Goal: Information Seeking & Learning: Compare options

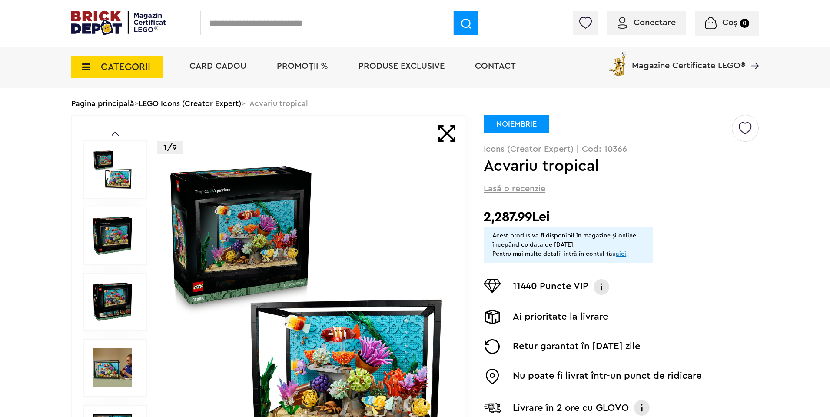
scroll to position [52, 0]
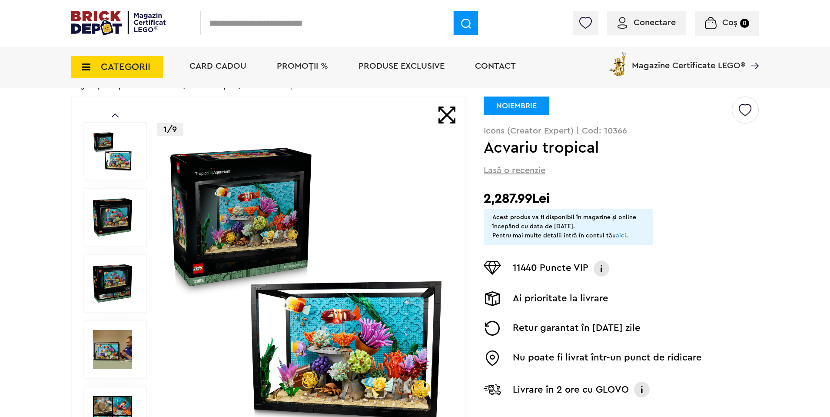
drag, startPoint x: 487, startPoint y: 192, endPoint x: 564, endPoint y: 189, distance: 76.9
click at [564, 189] on div "Creează o listă nouă NOIEMBRIE Icons (Creator Expert) | Cod: 10366 Acvariu trop…" at bounding box center [620, 253] width 275 height 314
drag, startPoint x: 502, startPoint y: 204, endPoint x: 548, endPoint y: 205, distance: 46.5
click at [548, 205] on h2 "2,287.99Lei" at bounding box center [620, 199] width 275 height 16
click at [628, 26] on span "Conectare" at bounding box center [646, 22] width 58 height 9
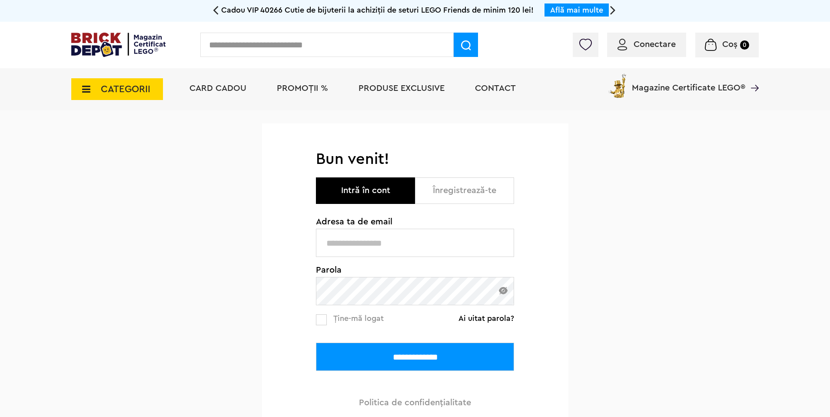
type input "**********"
click at [387, 357] on input "**********" at bounding box center [415, 356] width 198 height 28
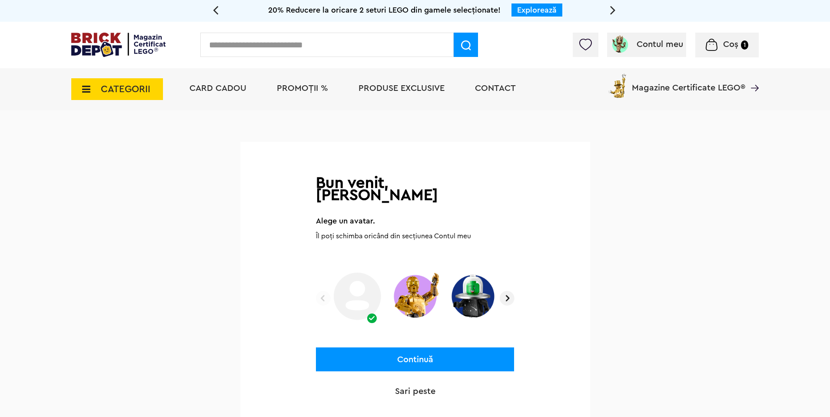
click at [506, 291] on img at bounding box center [506, 298] width 15 height 15
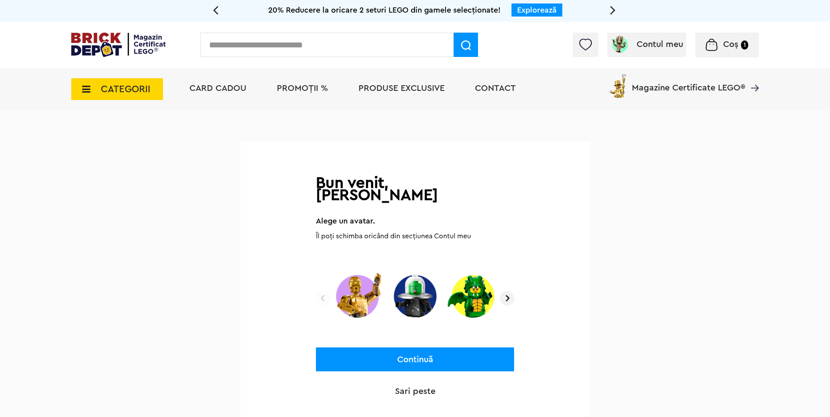
click at [505, 291] on img at bounding box center [506, 298] width 15 height 15
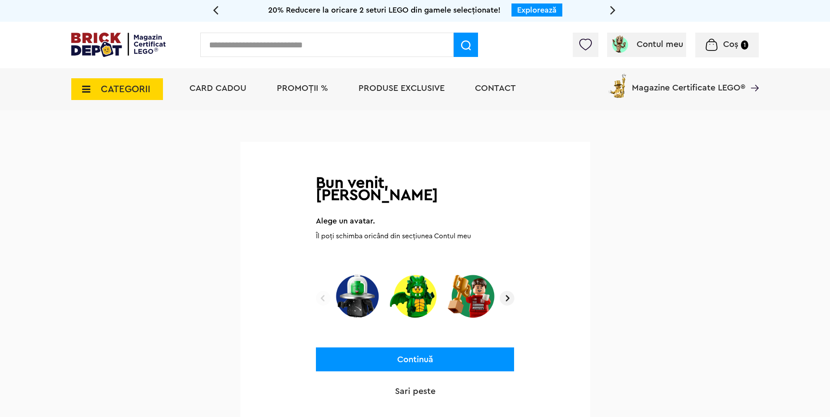
click at [505, 291] on img at bounding box center [506, 298] width 15 height 15
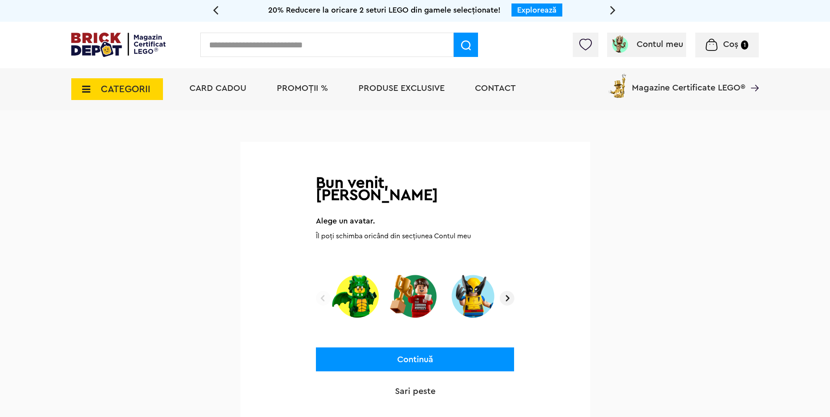
click at [505, 291] on img at bounding box center [506, 298] width 15 height 15
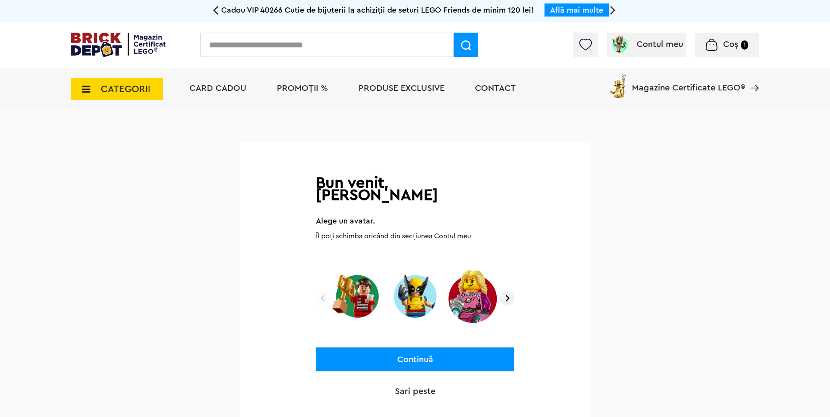
click at [505, 291] on img at bounding box center [506, 298] width 15 height 15
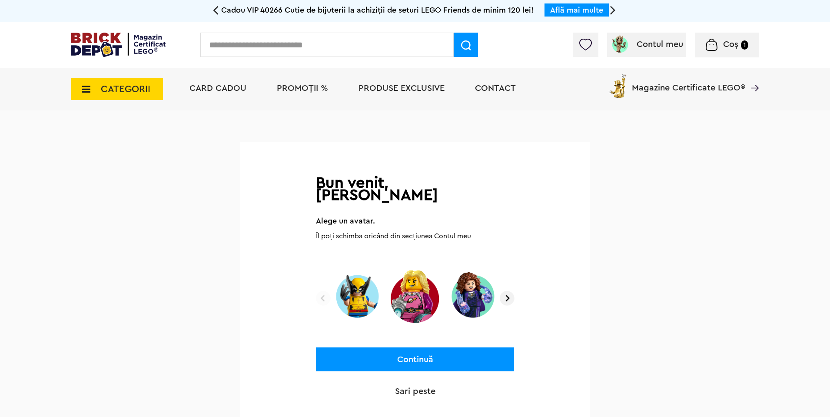
click at [507, 291] on img at bounding box center [506, 298] width 15 height 15
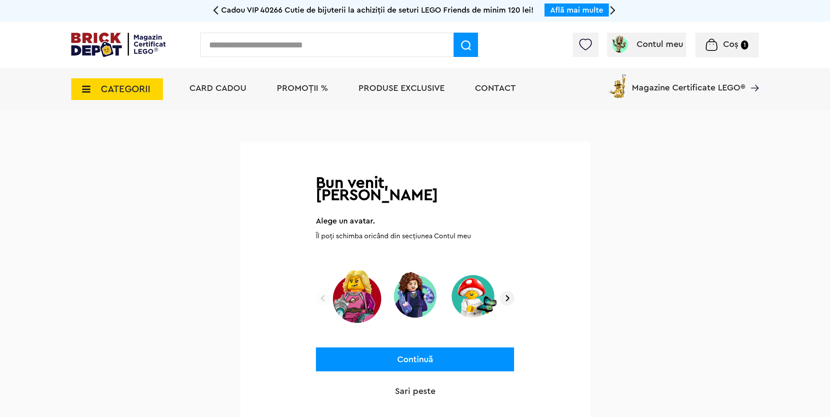
click at [507, 291] on img at bounding box center [506, 298] width 15 height 15
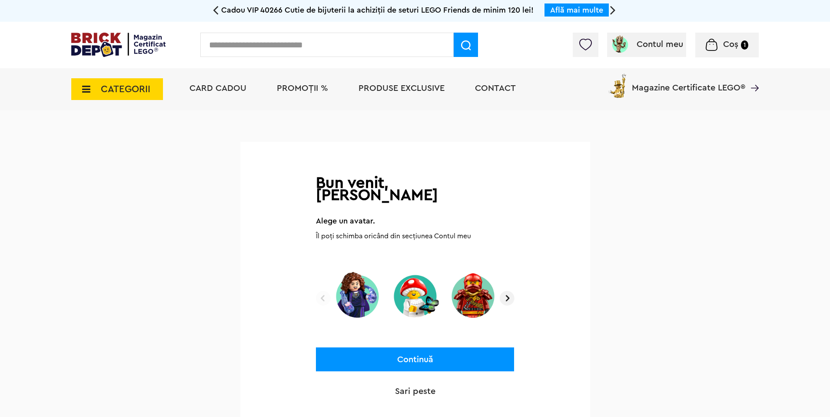
click at [507, 291] on img at bounding box center [506, 298] width 15 height 15
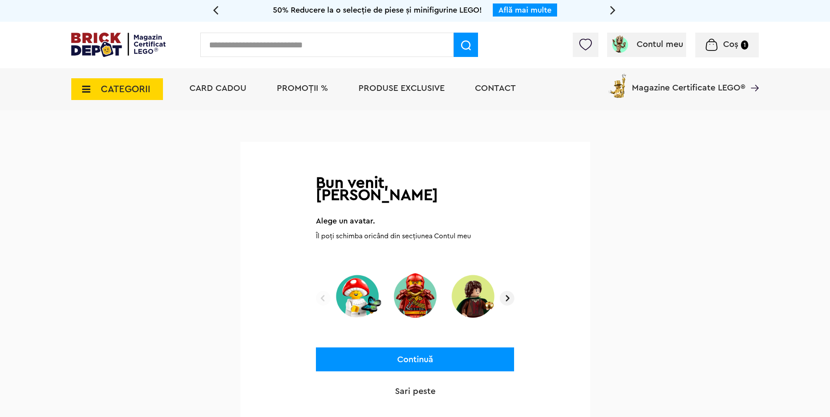
click at [507, 291] on img at bounding box center [506, 298] width 15 height 15
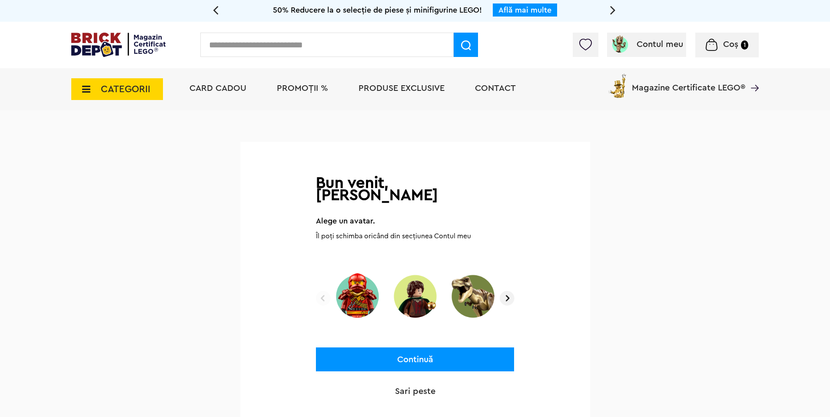
click at [507, 291] on img at bounding box center [506, 298] width 15 height 15
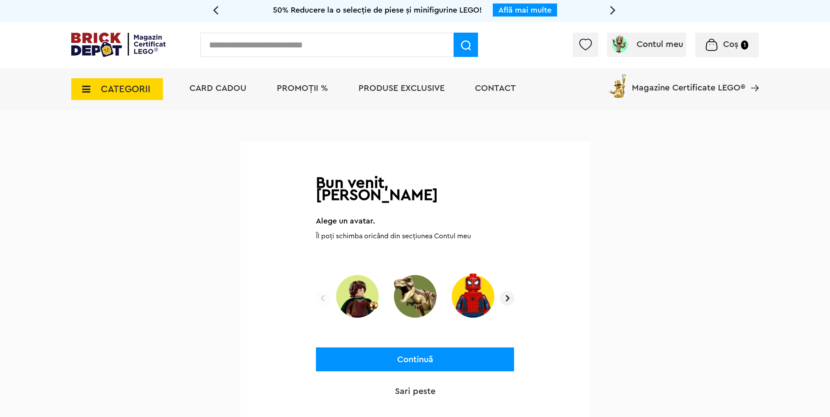
click at [507, 291] on img at bounding box center [506, 298] width 15 height 15
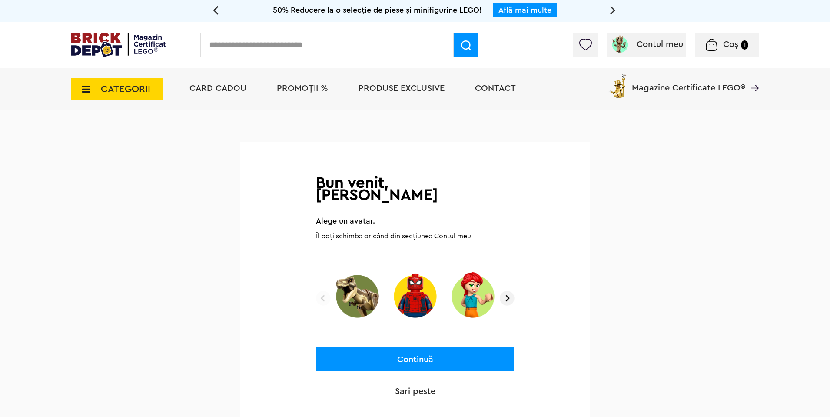
click at [507, 291] on img at bounding box center [506, 298] width 15 height 15
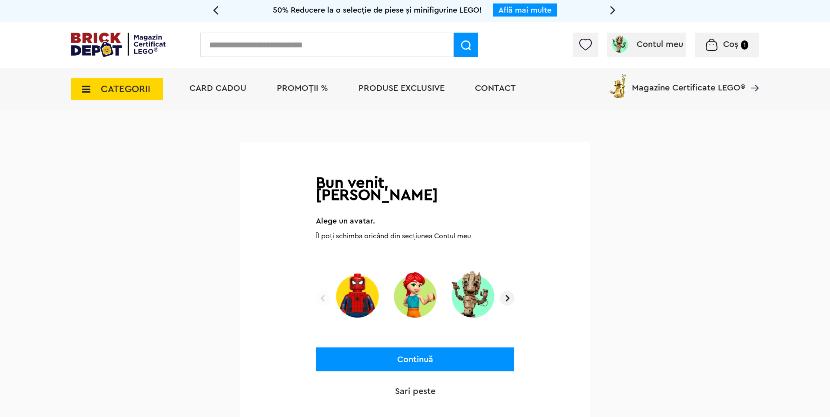
click at [507, 291] on img at bounding box center [506, 298] width 15 height 15
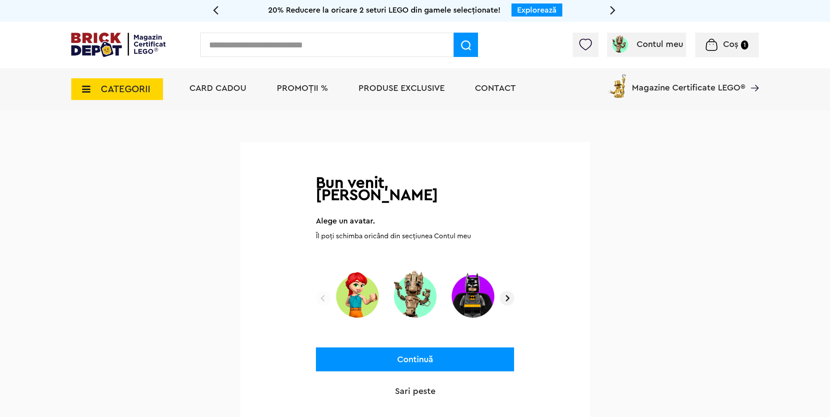
click at [507, 291] on img at bounding box center [506, 298] width 15 height 15
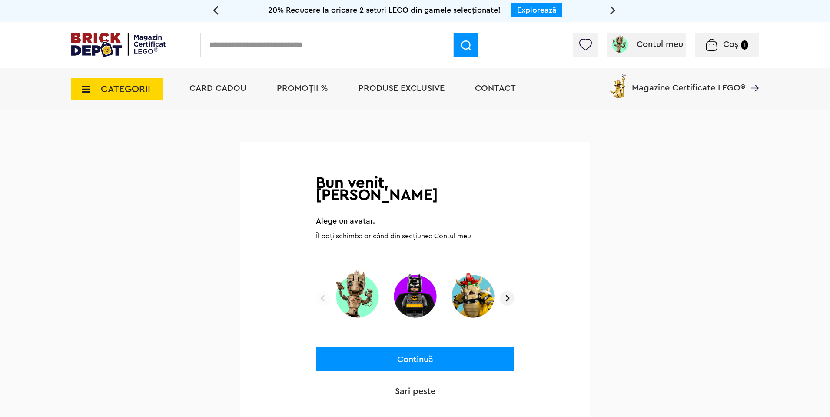
click at [507, 291] on img at bounding box center [506, 298] width 15 height 15
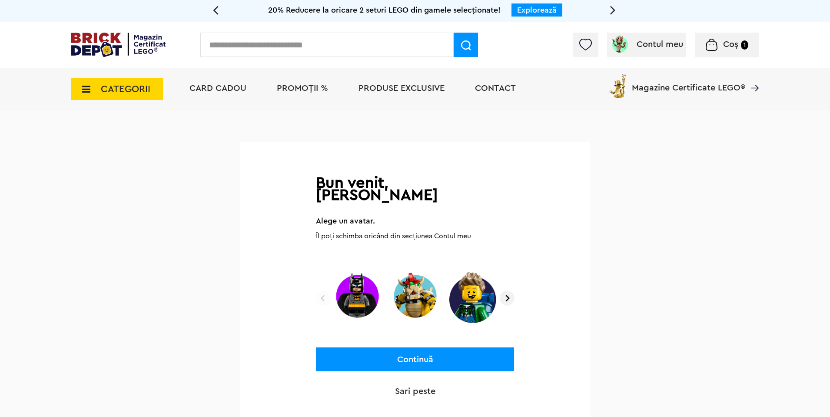
click at [507, 291] on img at bounding box center [506, 298] width 15 height 15
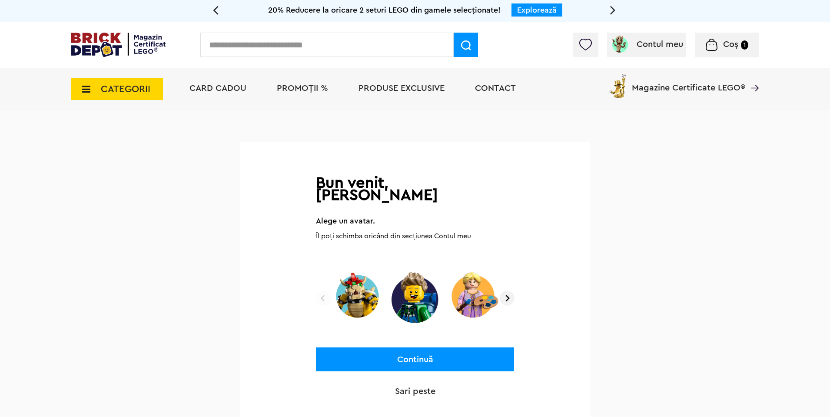
click at [507, 291] on img at bounding box center [506, 298] width 15 height 15
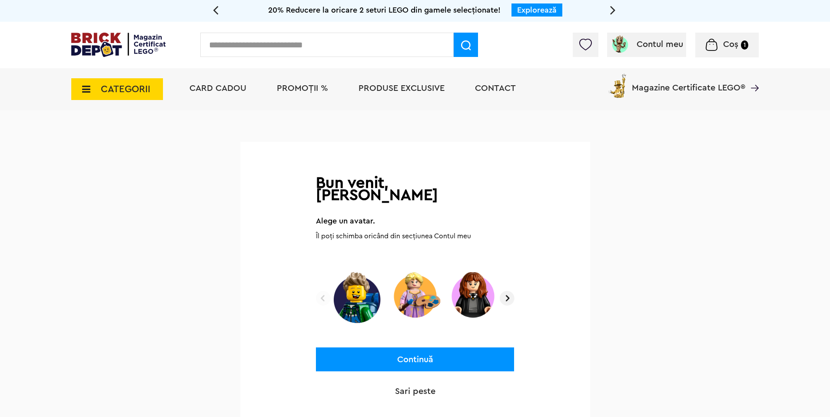
click at [507, 291] on img at bounding box center [506, 298] width 15 height 15
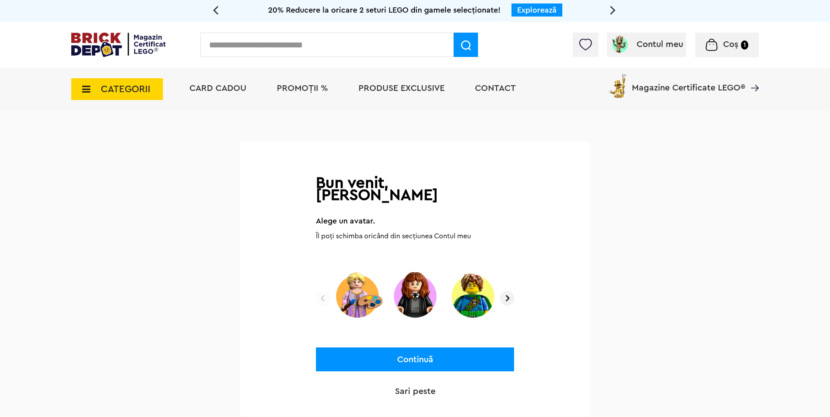
click at [507, 291] on img at bounding box center [506, 298] width 15 height 15
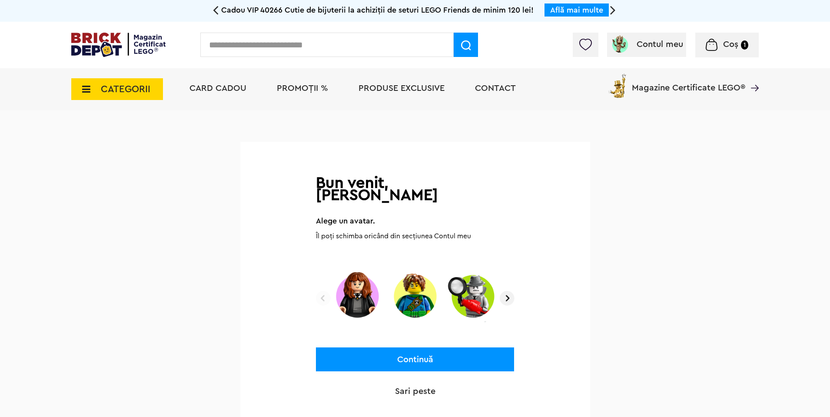
click at [507, 291] on img at bounding box center [506, 298] width 15 height 15
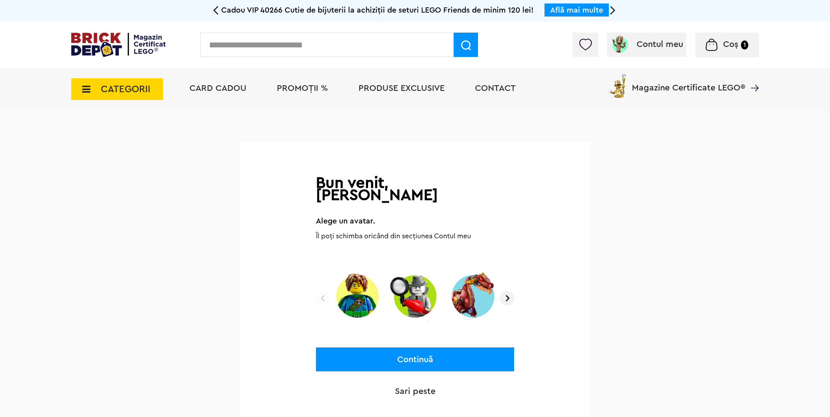
click at [507, 291] on img at bounding box center [506, 298] width 15 height 15
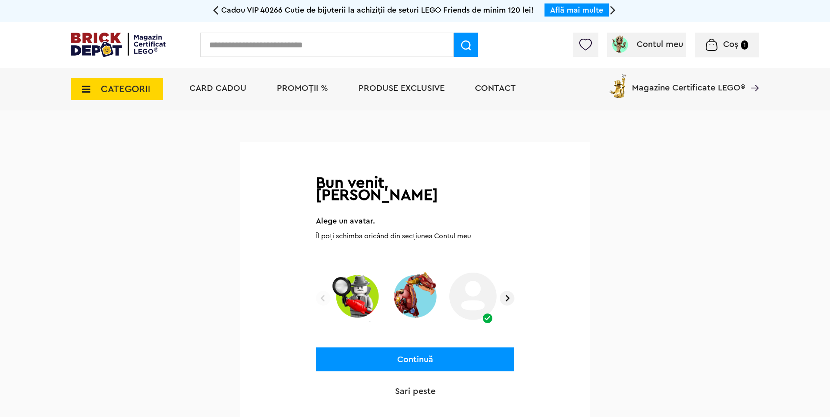
click at [507, 291] on img at bounding box center [506, 298] width 15 height 15
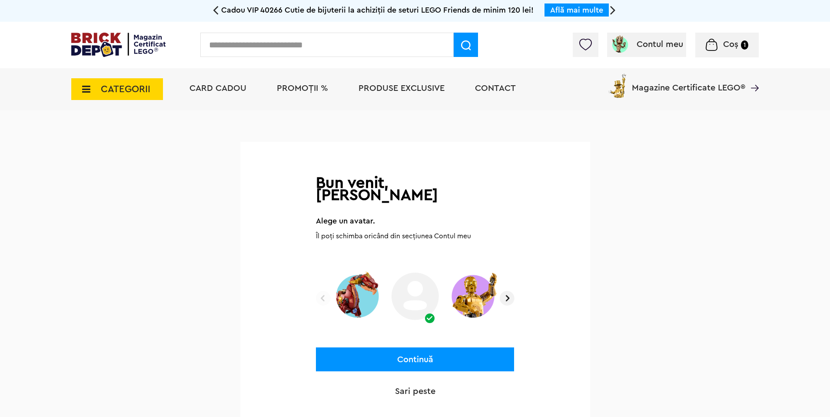
click at [507, 291] on img at bounding box center [506, 298] width 15 height 15
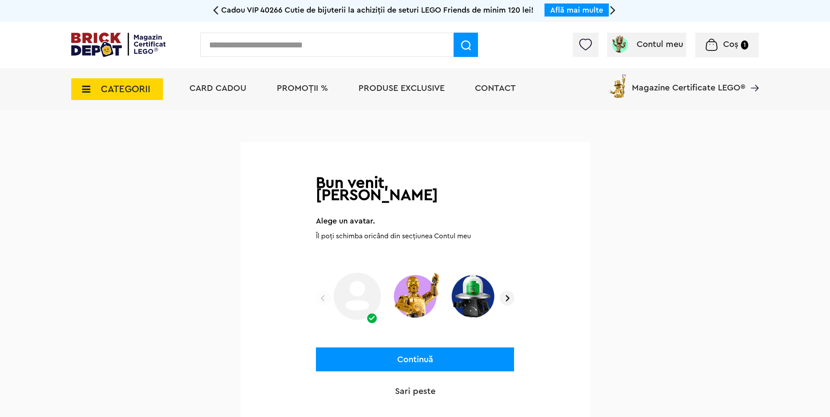
click at [507, 291] on img at bounding box center [506, 298] width 15 height 15
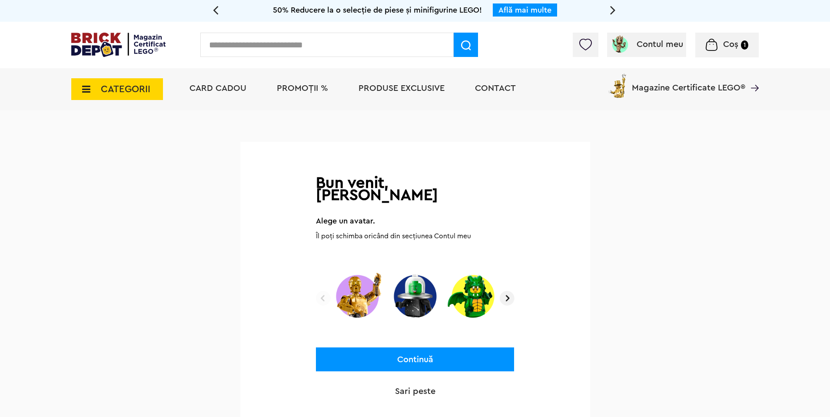
click at [507, 291] on img at bounding box center [506, 298] width 15 height 15
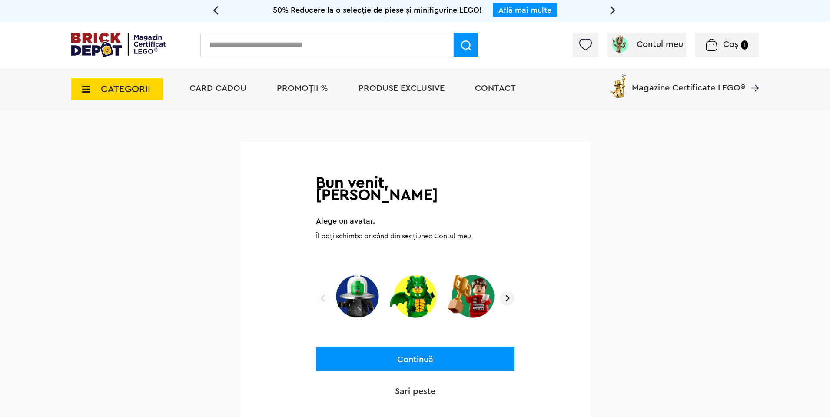
click at [507, 291] on img at bounding box center [506, 298] width 15 height 15
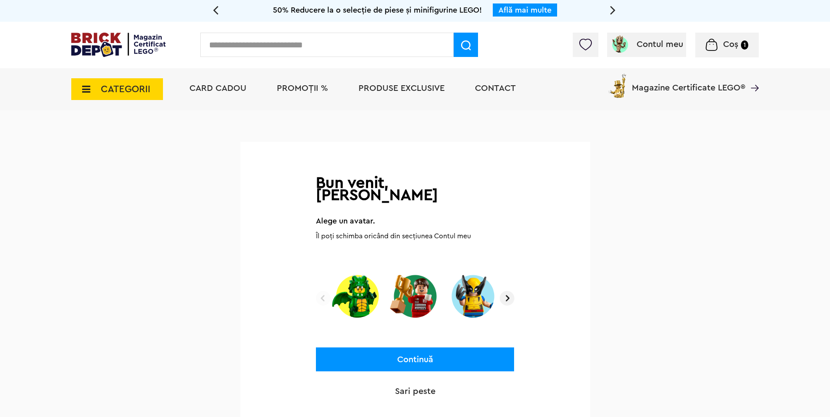
click at [507, 291] on img at bounding box center [506, 298] width 15 height 15
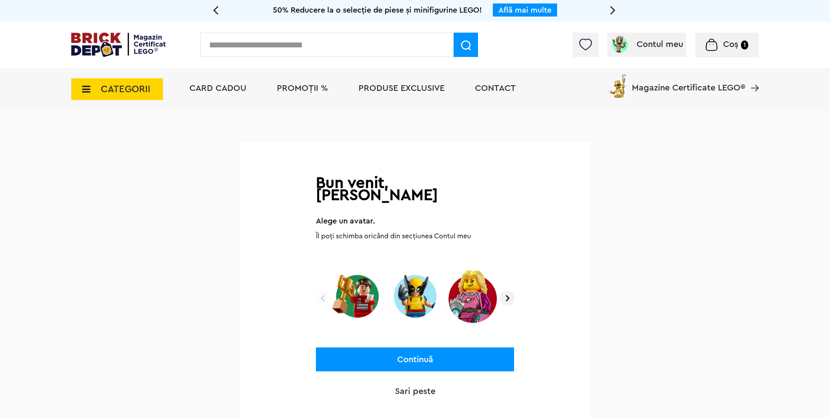
click at [507, 291] on img at bounding box center [506, 298] width 15 height 15
click at [508, 291] on img at bounding box center [506, 298] width 15 height 15
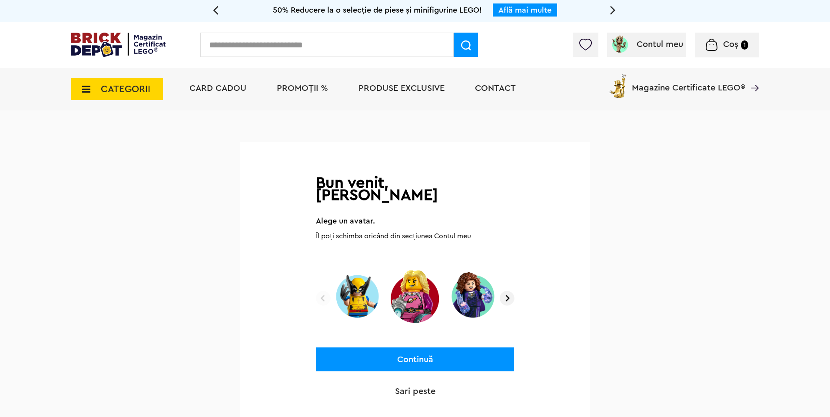
click at [507, 291] on img at bounding box center [506, 298] width 15 height 15
click at [508, 291] on img at bounding box center [506, 298] width 15 height 15
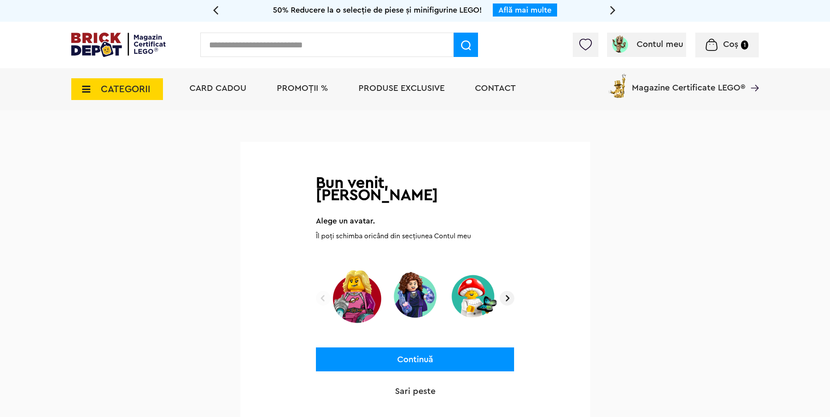
click at [508, 291] on img at bounding box center [506, 298] width 15 height 15
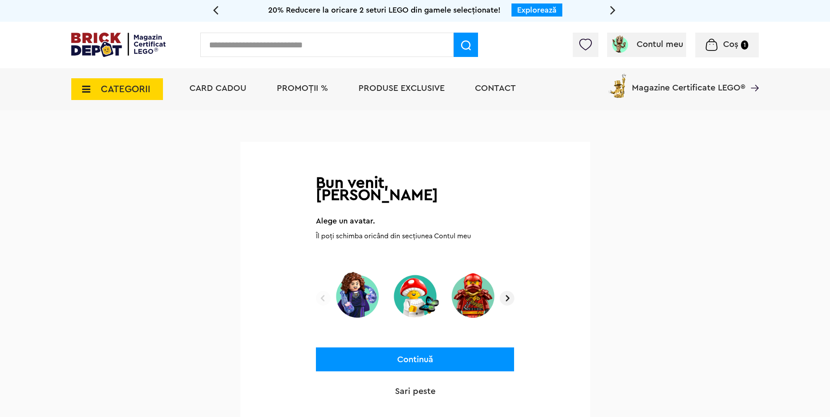
click at [508, 291] on img at bounding box center [506, 298] width 15 height 15
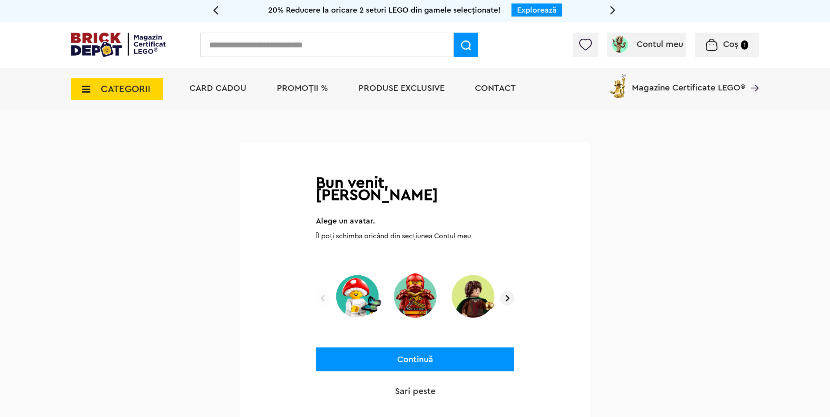
click at [508, 291] on img at bounding box center [506, 298] width 15 height 15
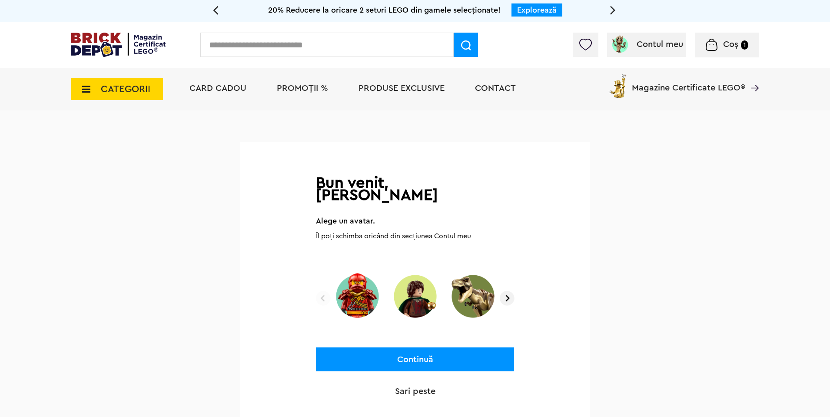
click at [508, 291] on img at bounding box center [506, 298] width 15 height 15
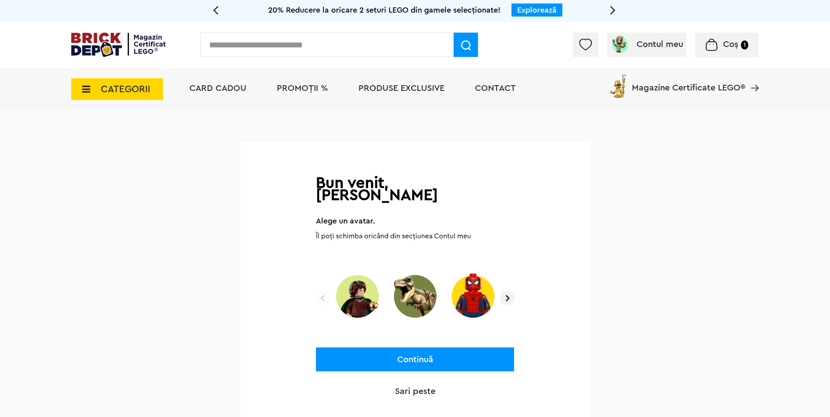
click at [508, 291] on img at bounding box center [506, 298] width 15 height 15
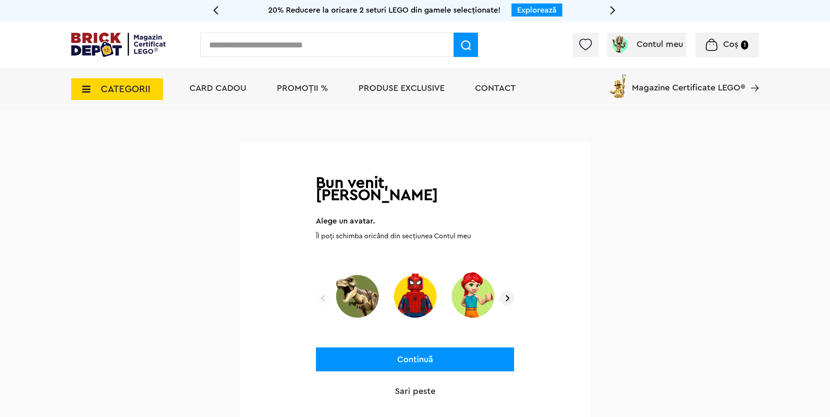
click at [508, 291] on img at bounding box center [506, 298] width 15 height 15
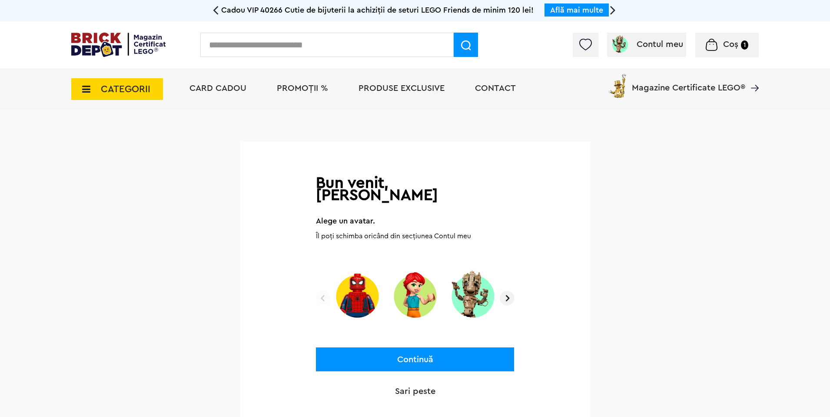
click at [508, 291] on img at bounding box center [506, 298] width 15 height 15
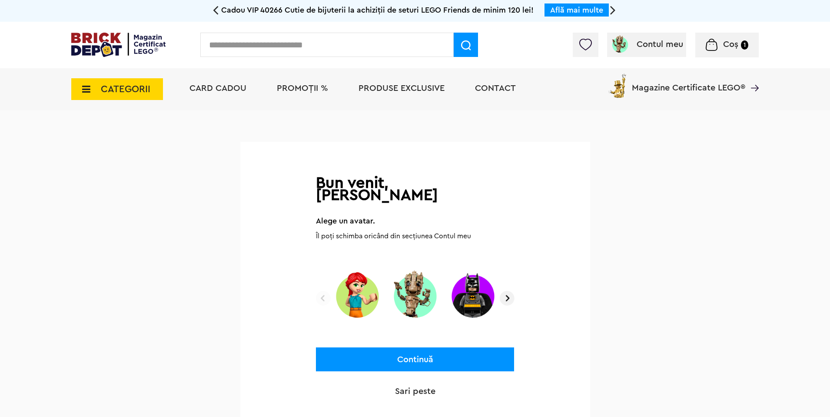
click at [423, 278] on img at bounding box center [415, 296] width 52 height 54
click at [426, 347] on button "Continuă" at bounding box center [415, 359] width 198 height 24
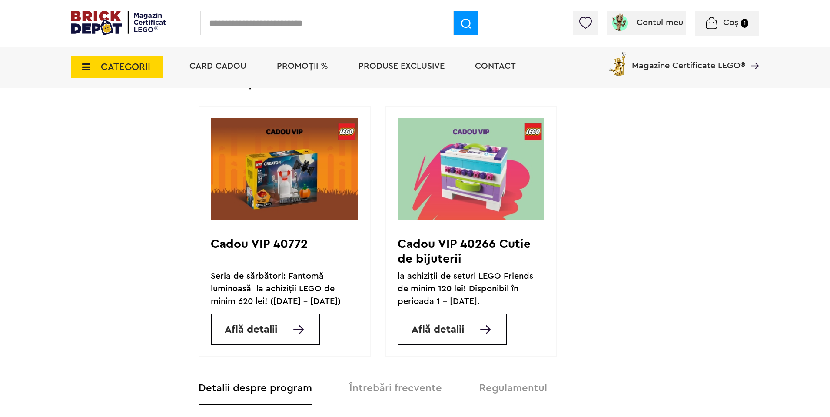
scroll to position [573, 0]
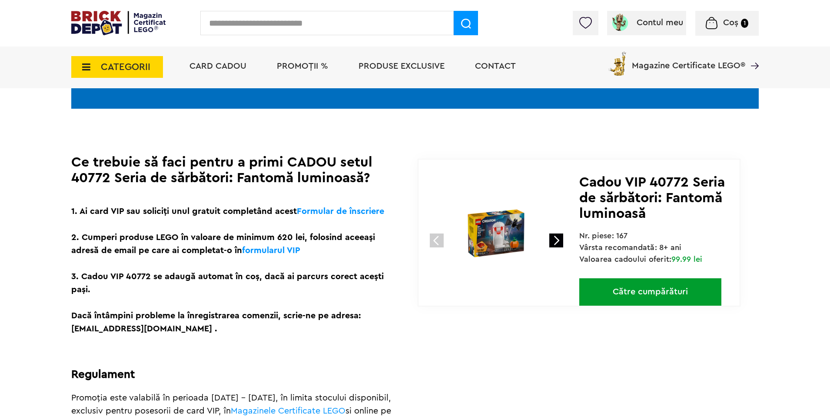
scroll to position [156, 0]
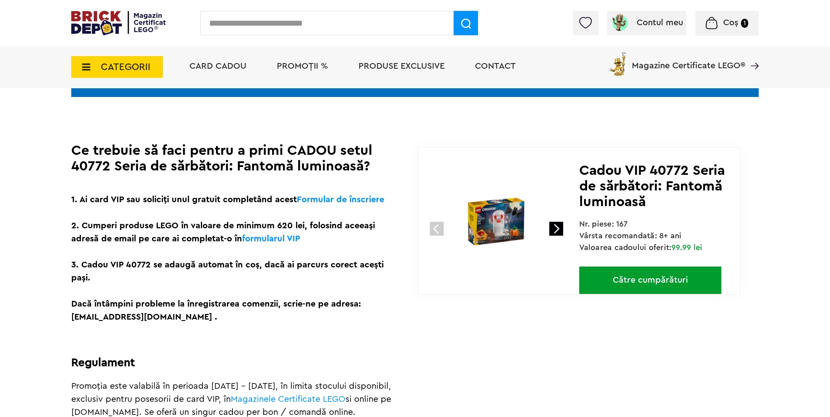
click at [480, 216] on img at bounding box center [496, 221] width 116 height 116
click at [494, 232] on img at bounding box center [496, 221] width 116 height 116
click at [548, 230] on div "1 2" at bounding box center [498, 214] width 161 height 132
click at [557, 231] on link at bounding box center [556, 229] width 14 height 14
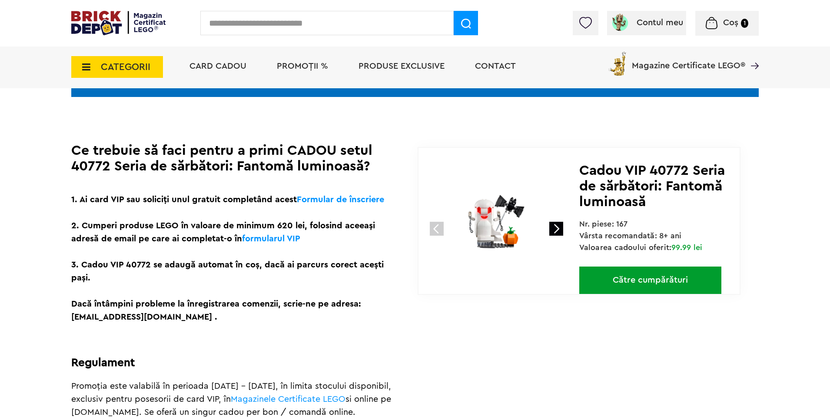
click at [143, 68] on span "CATEGORII" at bounding box center [126, 67] width 50 height 10
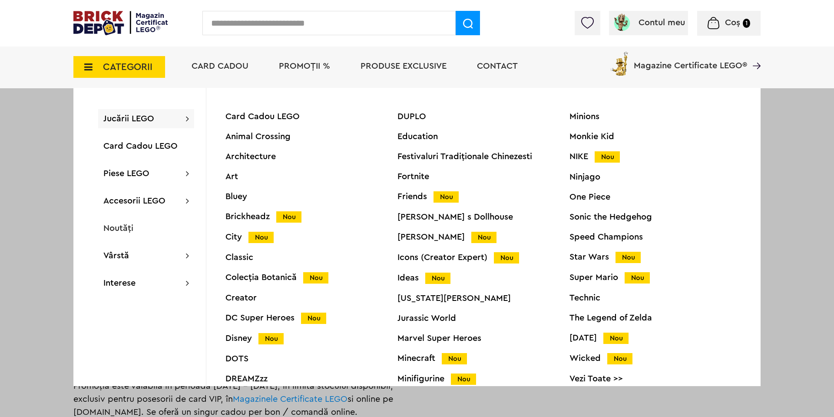
click at [250, 299] on div "Creator" at bounding box center [311, 297] width 172 height 9
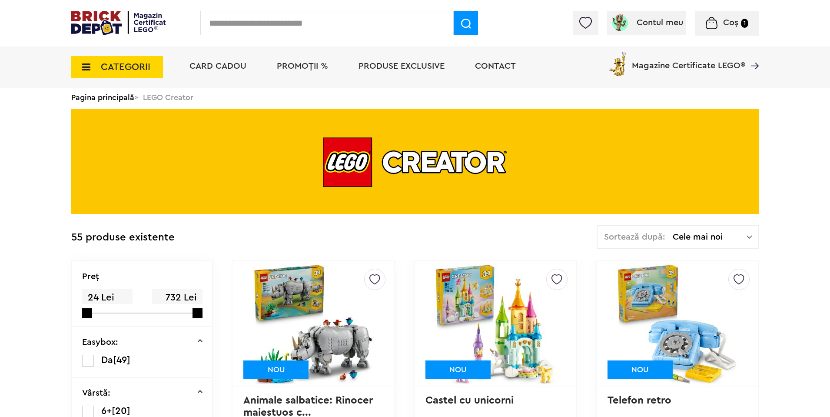
scroll to position [104, 0]
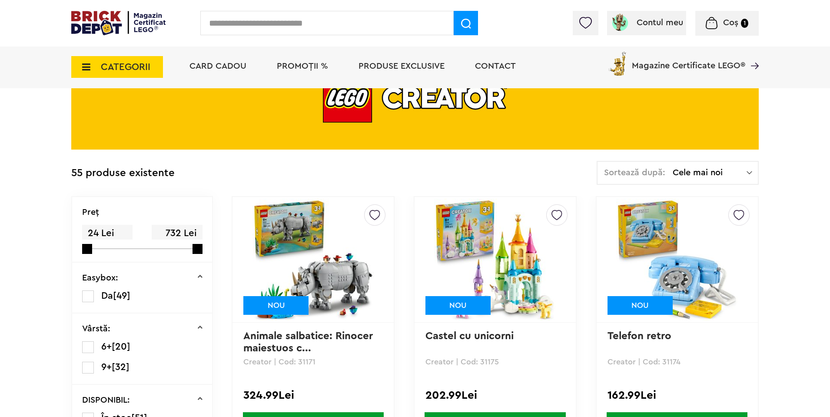
click at [712, 179] on div "Sortează după: Cele mai noi Cele mai noi Cele mai vechi Cele mai ieftine Cele m…" at bounding box center [677, 173] width 162 height 24
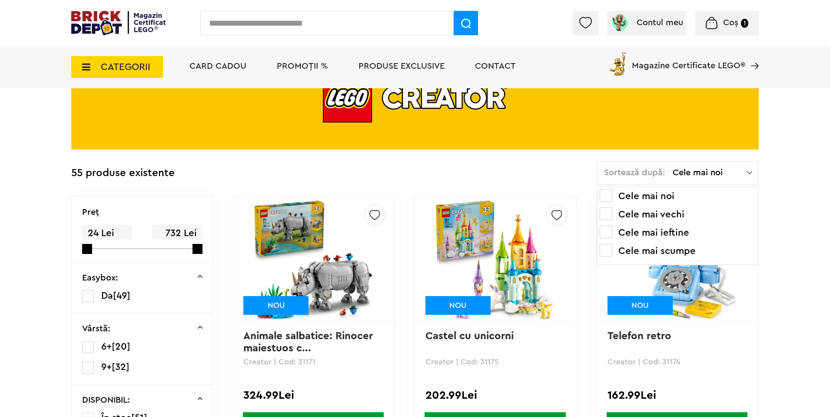
click at [682, 231] on li "Cele mai ieftine" at bounding box center [677, 232] width 156 height 14
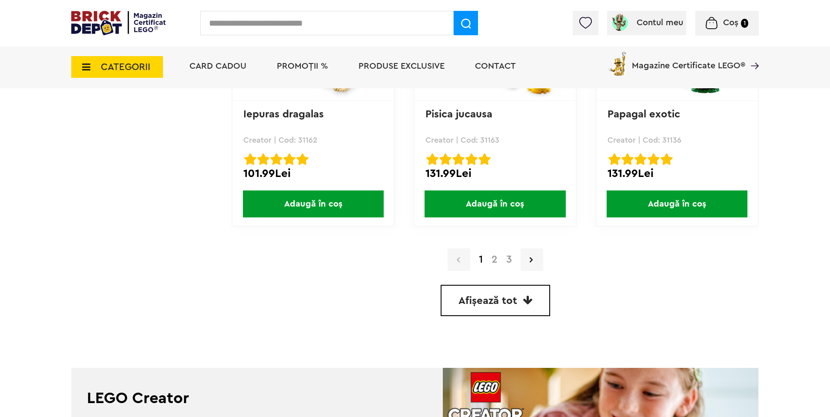
scroll to position [2554, 0]
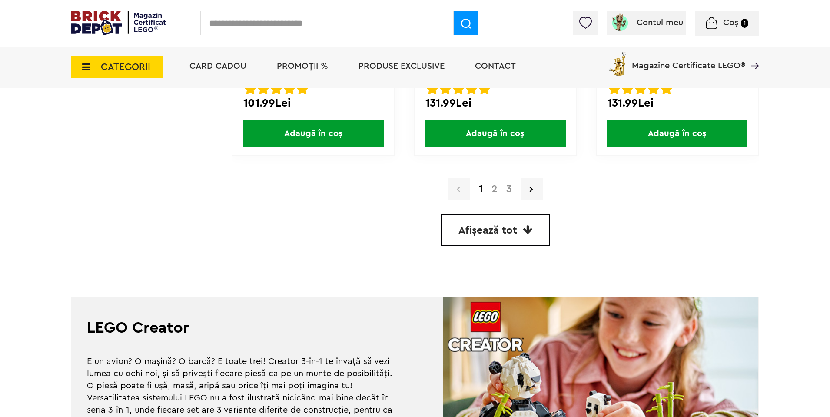
click at [494, 193] on link "2" at bounding box center [494, 189] width 15 height 10
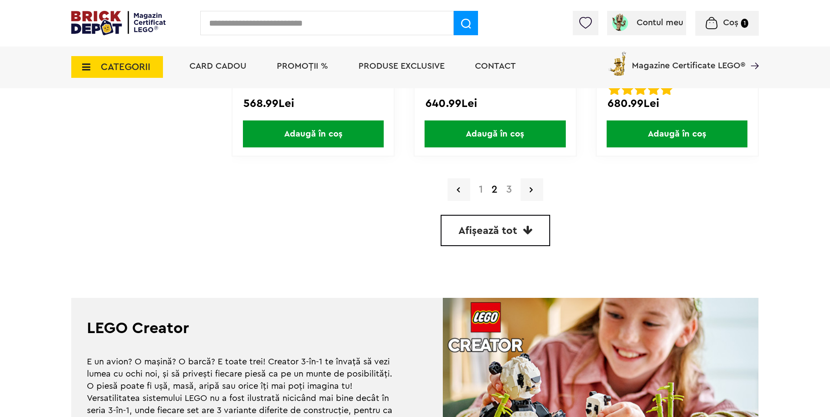
scroll to position [2554, 0]
click at [509, 189] on link "3" at bounding box center [509, 189] width 14 height 10
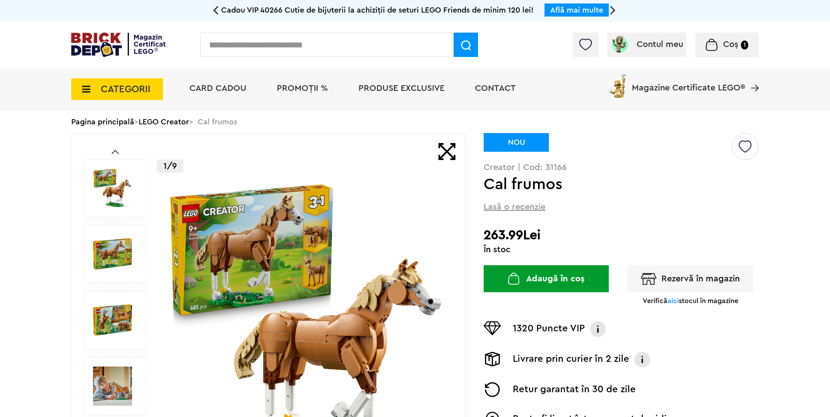
click at [113, 193] on img at bounding box center [112, 187] width 39 height 39
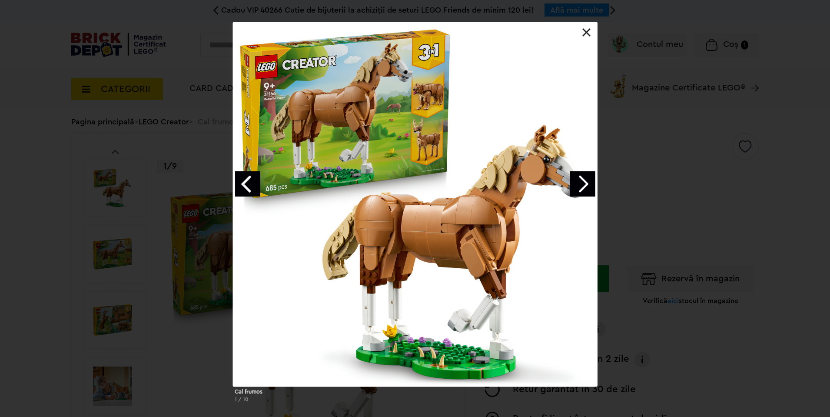
click at [579, 185] on link "Next image" at bounding box center [582, 183] width 25 height 25
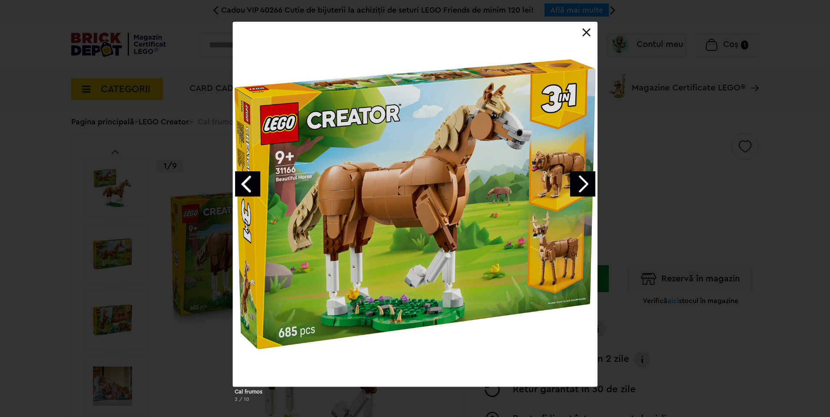
click at [579, 185] on link "Next image" at bounding box center [582, 183] width 25 height 25
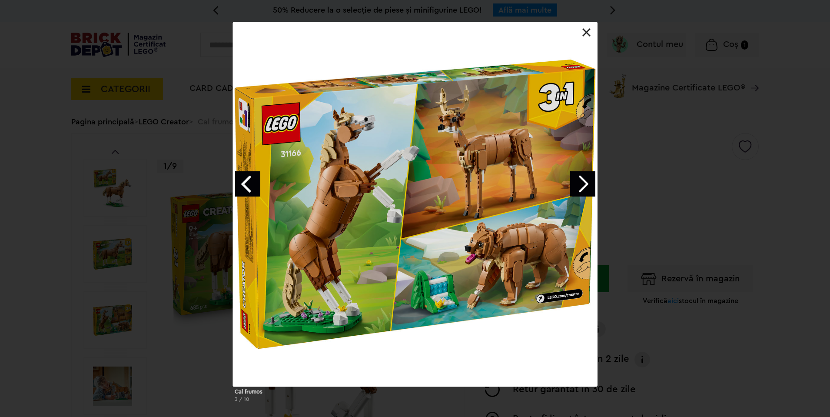
click at [579, 185] on link "Next image" at bounding box center [582, 183] width 25 height 25
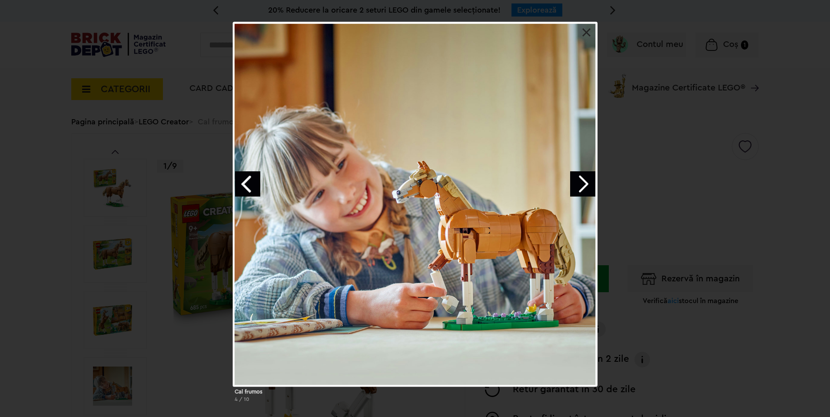
click at [579, 185] on link "Next image" at bounding box center [582, 183] width 25 height 25
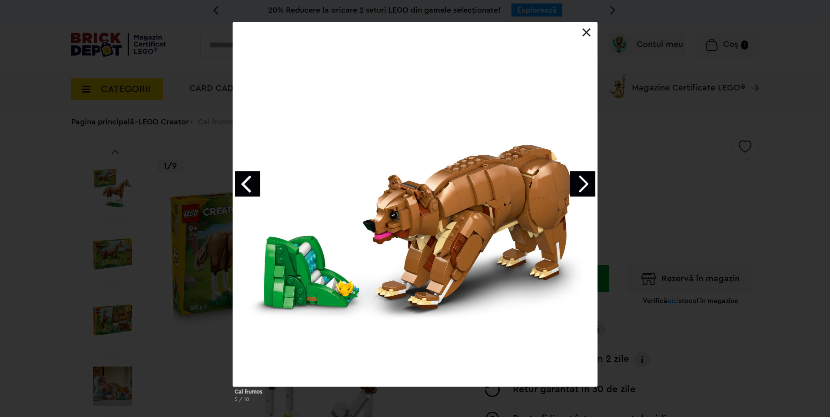
click at [579, 185] on link "Next image" at bounding box center [582, 183] width 25 height 25
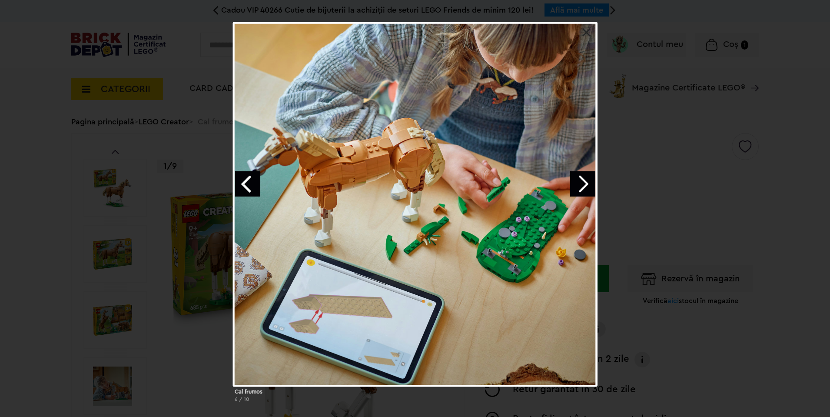
click at [579, 185] on link "Next image" at bounding box center [582, 183] width 25 height 25
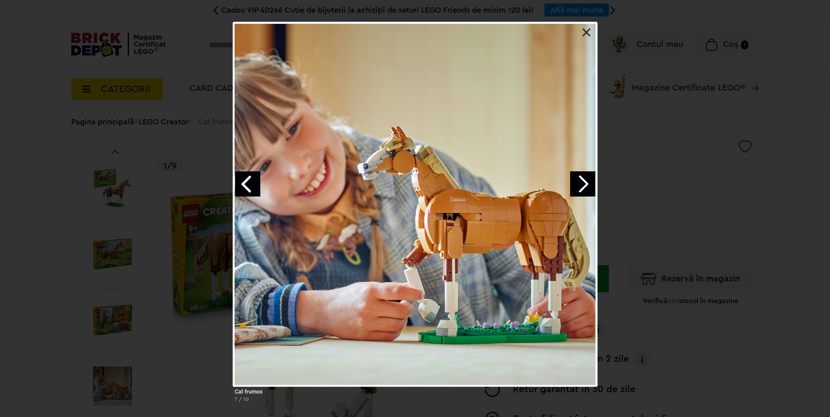
click at [579, 185] on link "Next image" at bounding box center [582, 183] width 25 height 25
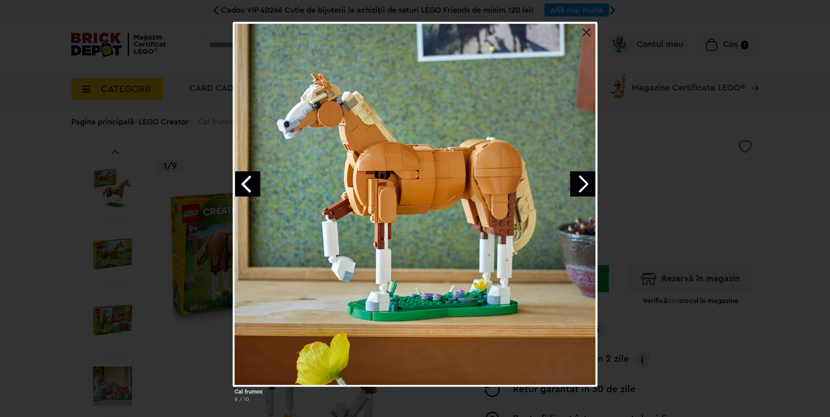
click at [579, 185] on link "Next image" at bounding box center [582, 183] width 25 height 25
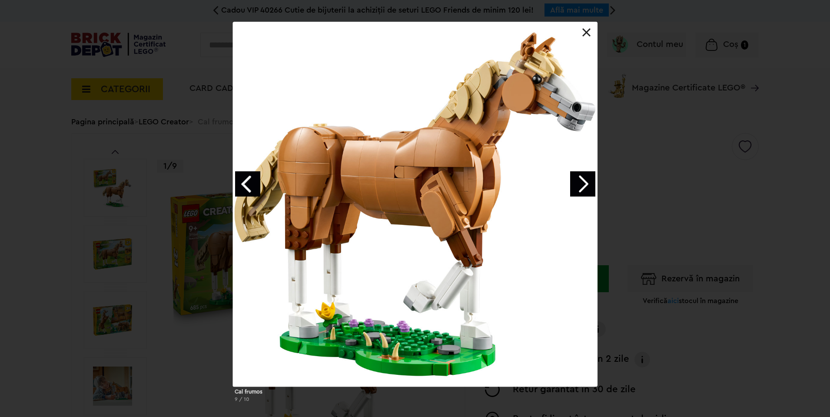
click at [579, 185] on link "Next image" at bounding box center [582, 183] width 25 height 25
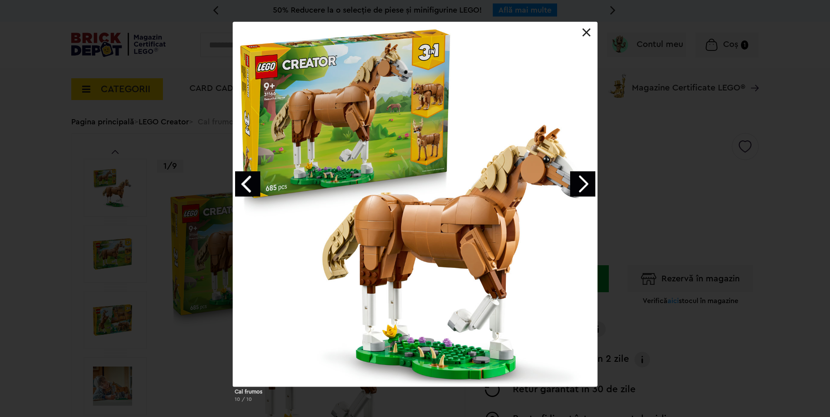
click at [579, 185] on link "Next image" at bounding box center [582, 183] width 25 height 25
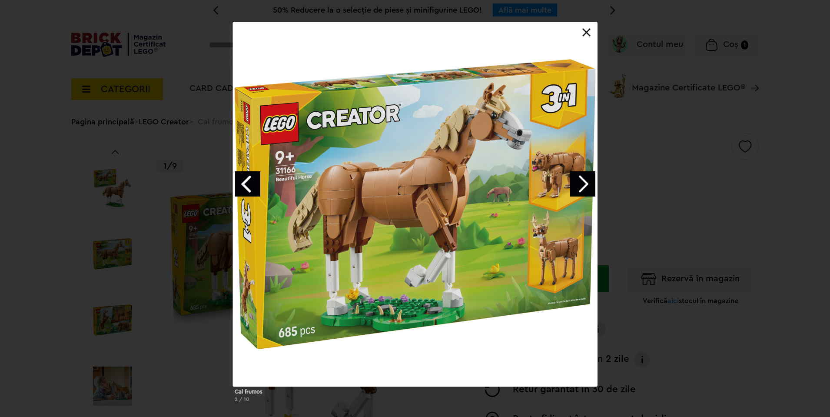
click at [579, 185] on link "Next image" at bounding box center [582, 183] width 25 height 25
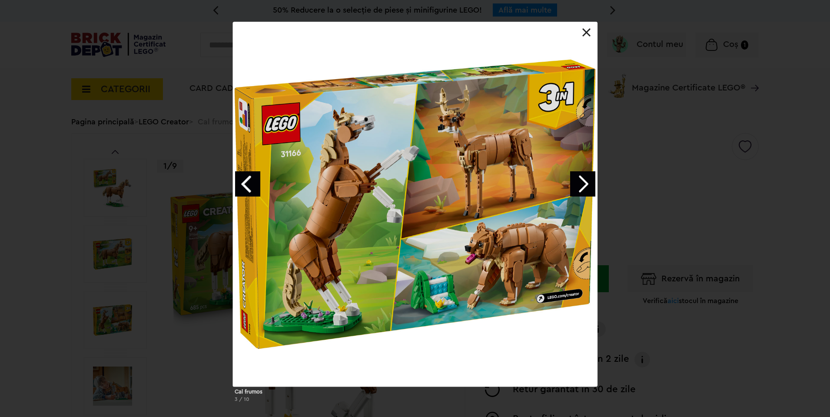
click at [579, 185] on link "Next image" at bounding box center [582, 183] width 25 height 25
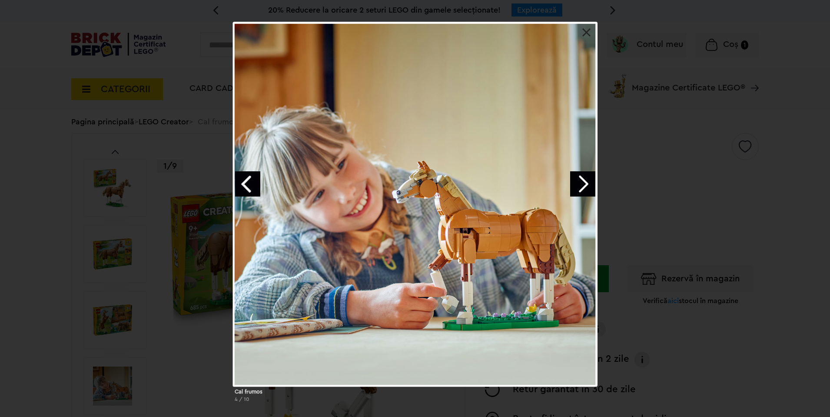
drag, startPoint x: 590, startPoint y: 31, endPoint x: 531, endPoint y: 60, distance: 66.4
click at [590, 31] on link at bounding box center [586, 32] width 9 height 9
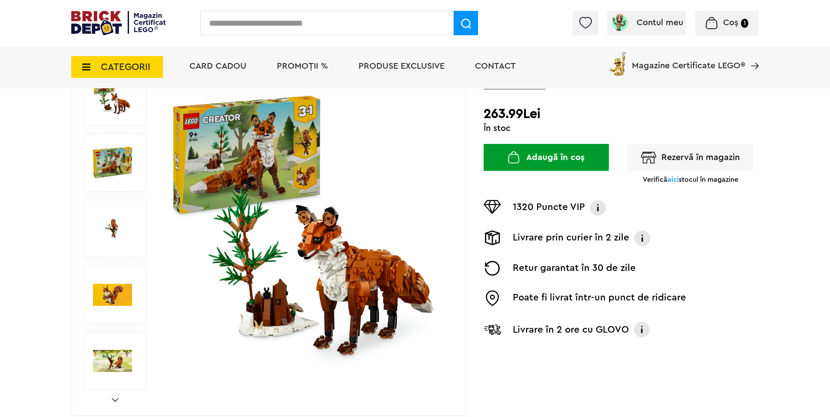
scroll to position [156, 0]
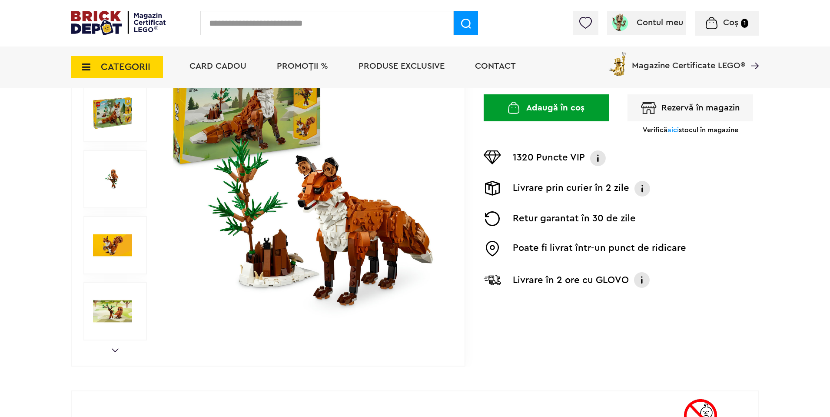
click at [368, 260] on img at bounding box center [306, 179] width 280 height 280
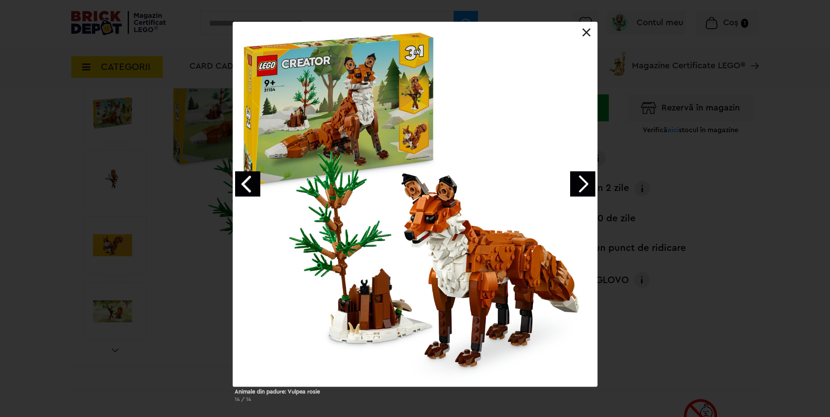
click at [587, 184] on link "Next image" at bounding box center [582, 183] width 25 height 25
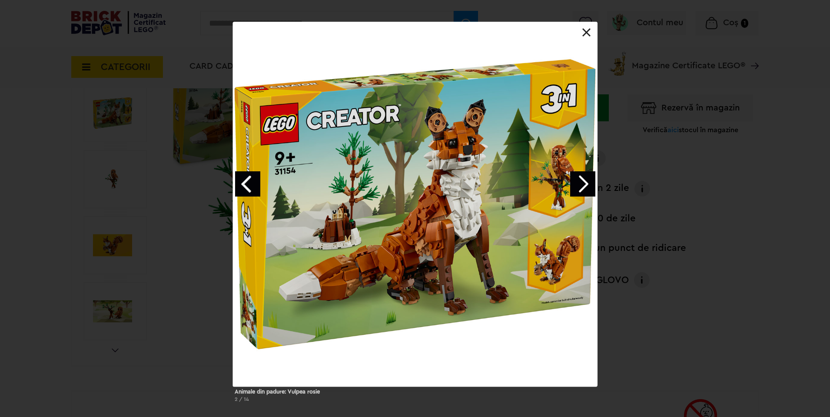
click at [587, 184] on link "Next image" at bounding box center [582, 183] width 25 height 25
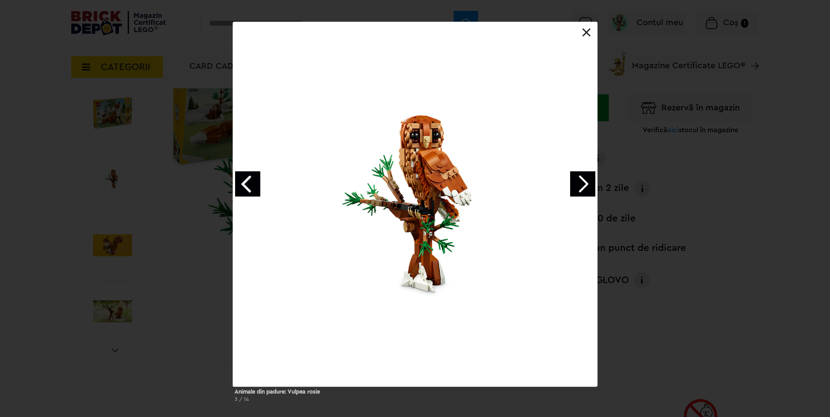
click at [587, 184] on link "Next image" at bounding box center [582, 183] width 25 height 25
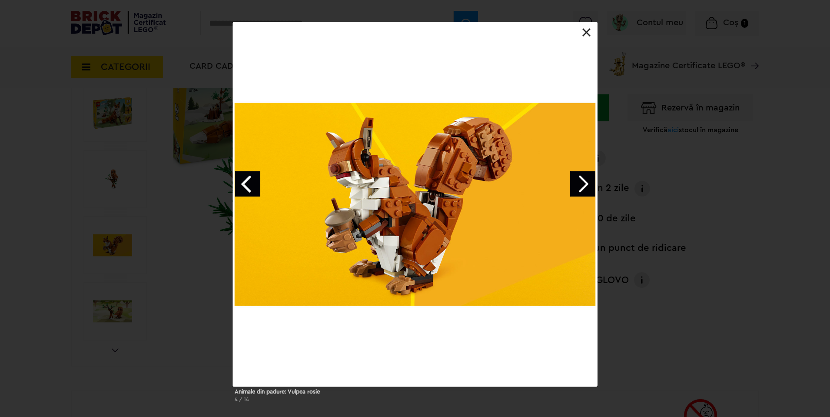
click at [587, 184] on link "Next image" at bounding box center [582, 183] width 25 height 25
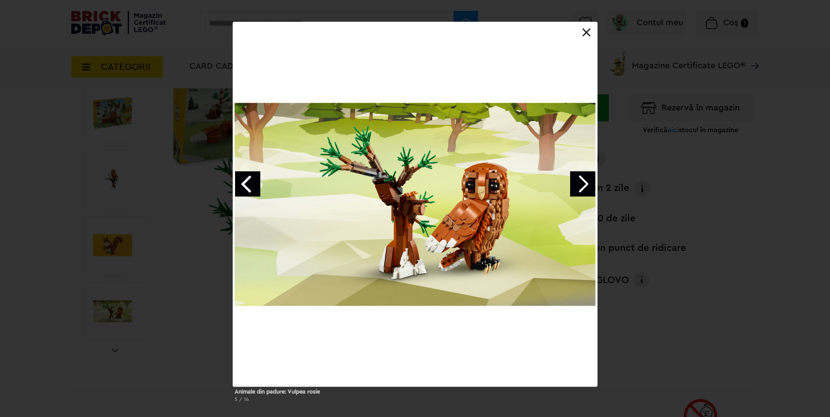
click at [587, 184] on link "Next image" at bounding box center [582, 183] width 25 height 25
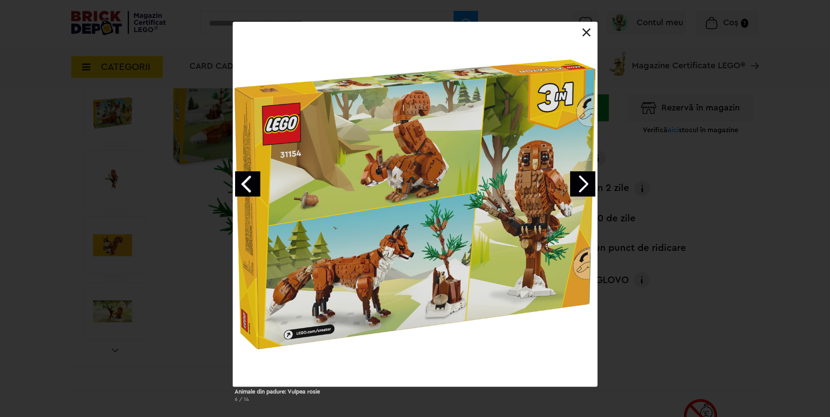
click at [587, 183] on link "Next image" at bounding box center [582, 183] width 25 height 25
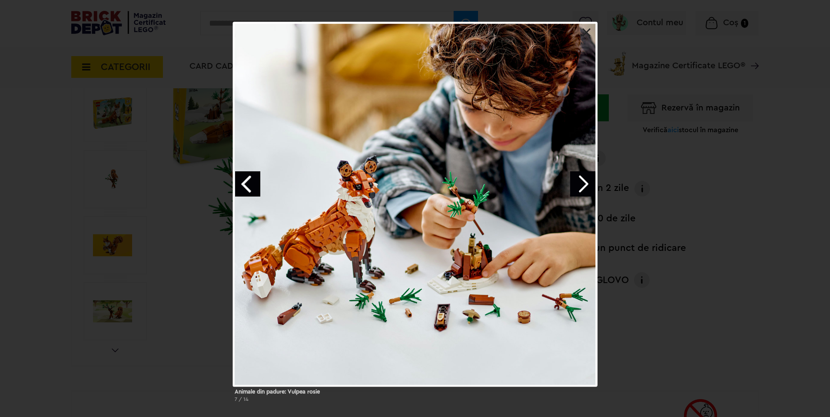
click at [585, 32] on link at bounding box center [586, 32] width 9 height 9
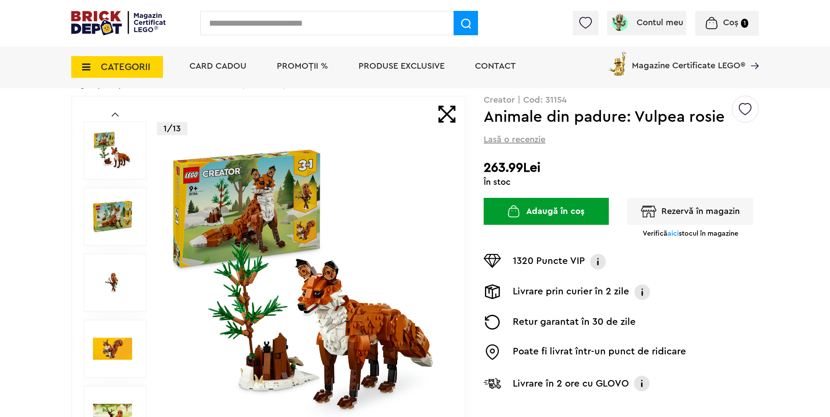
scroll to position [52, 0]
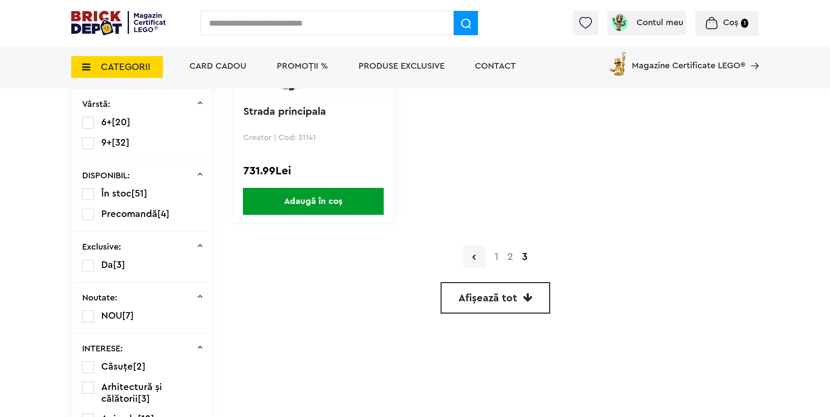
scroll to position [469, 0]
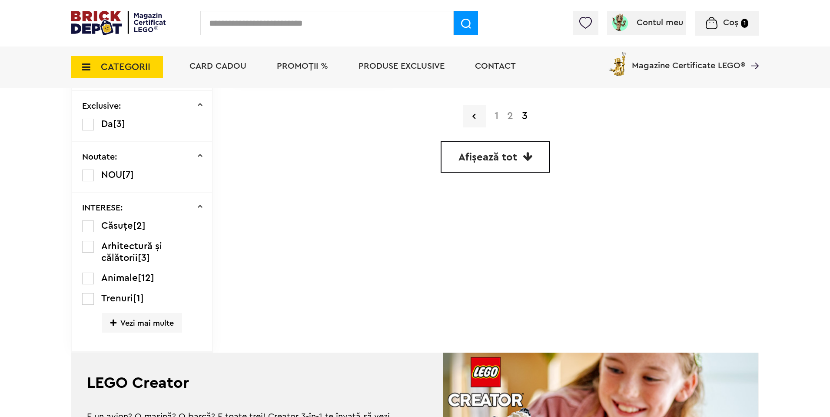
click at [497, 118] on link "1" at bounding box center [496, 116] width 13 height 10
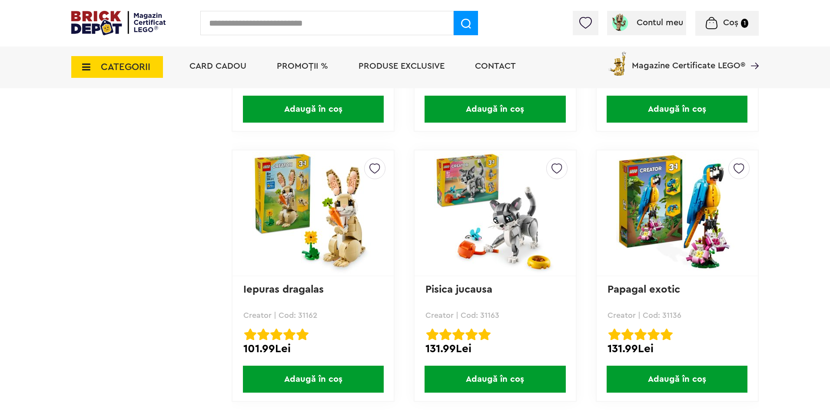
scroll to position [2450, 0]
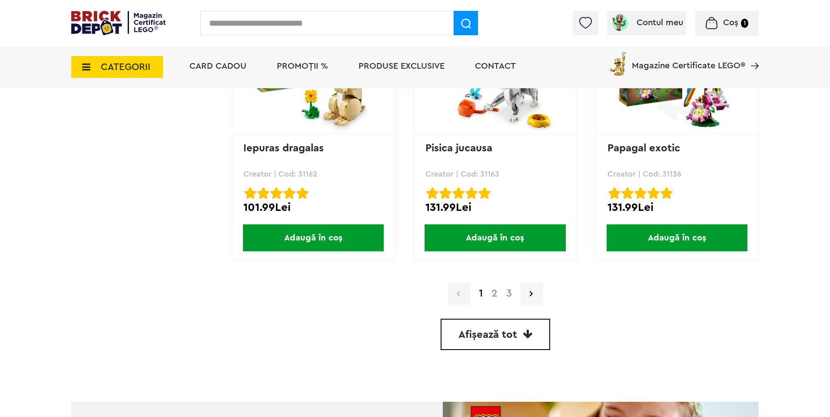
click at [474, 113] on img at bounding box center [495, 72] width 122 height 122
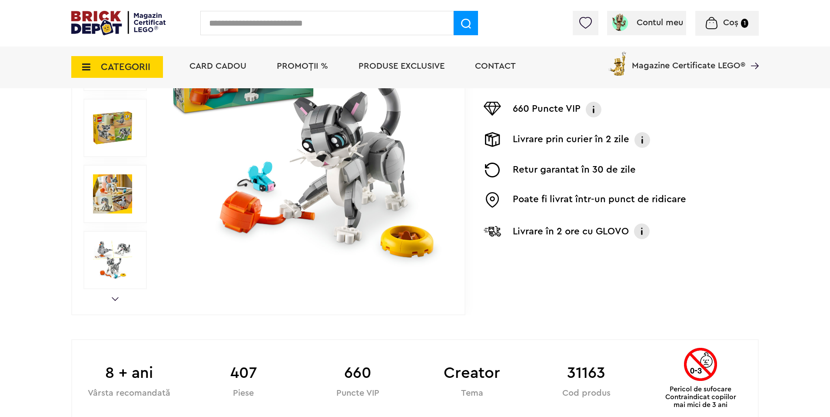
scroll to position [52, 0]
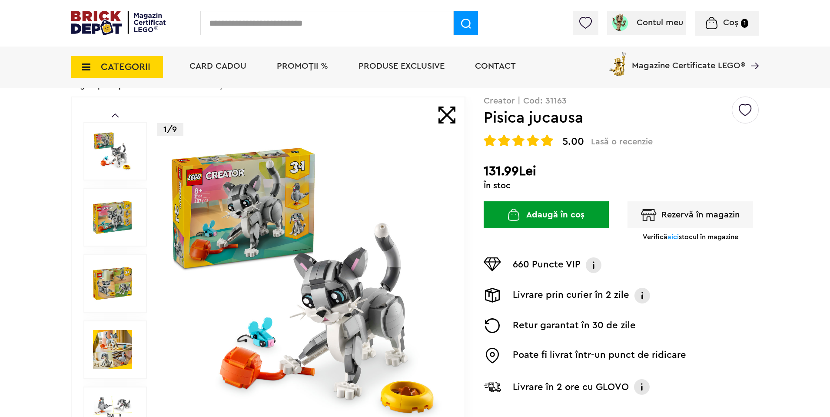
click at [143, 66] on span "CATEGORII" at bounding box center [126, 67] width 50 height 10
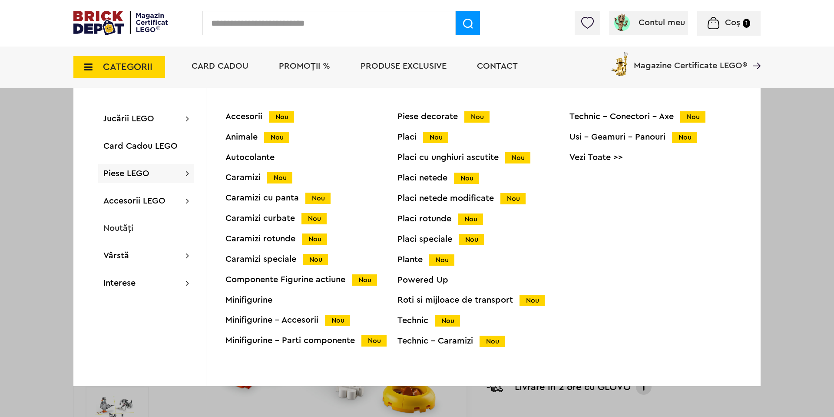
click at [246, 140] on div "Animale Nou" at bounding box center [311, 136] width 172 height 9
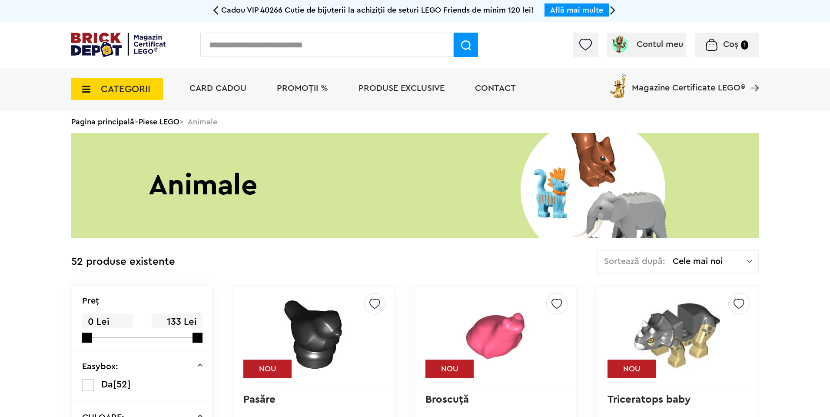
click at [706, 265] on span "Cele mai noi" at bounding box center [709, 261] width 74 height 9
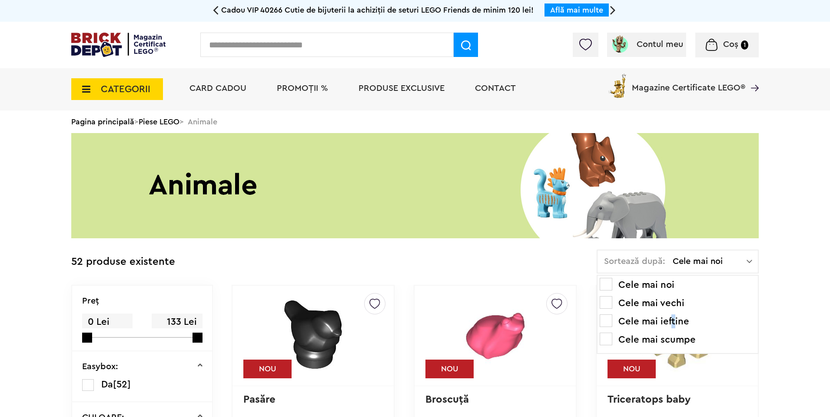
click at [673, 323] on li "Cele mai ieftine" at bounding box center [677, 321] width 156 height 14
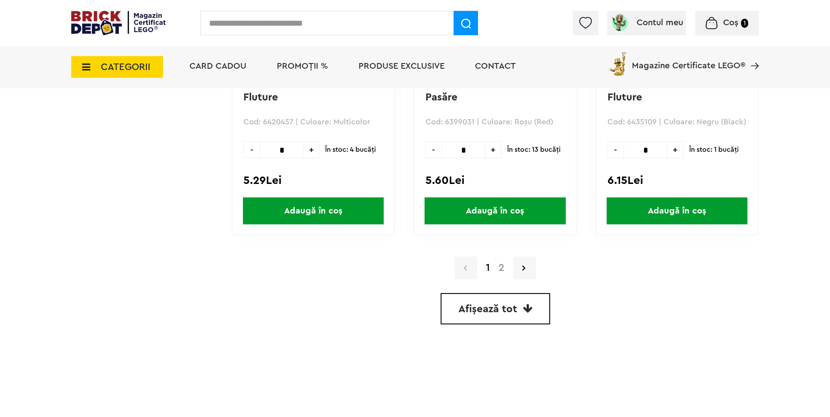
scroll to position [2502, 0]
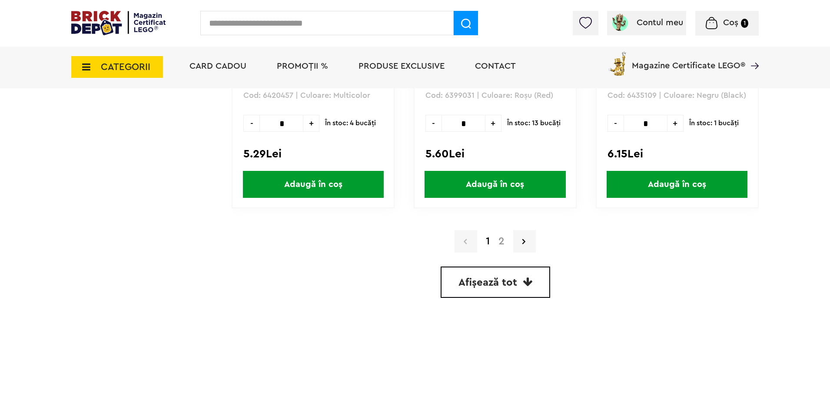
click at [496, 241] on link "2" at bounding box center [501, 241] width 15 height 10
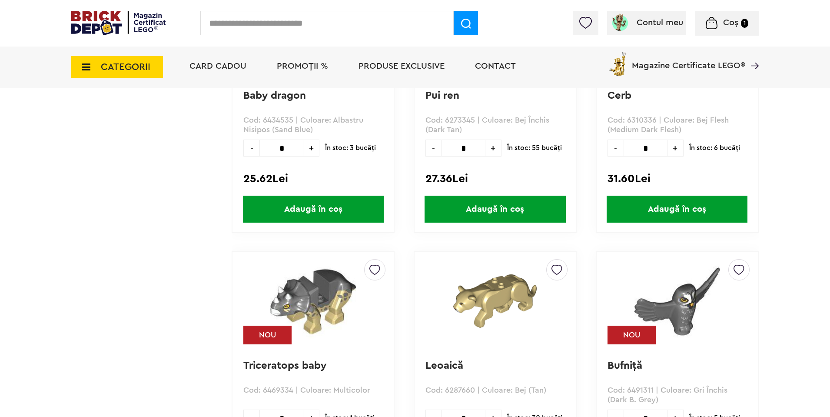
scroll to position [1511, 0]
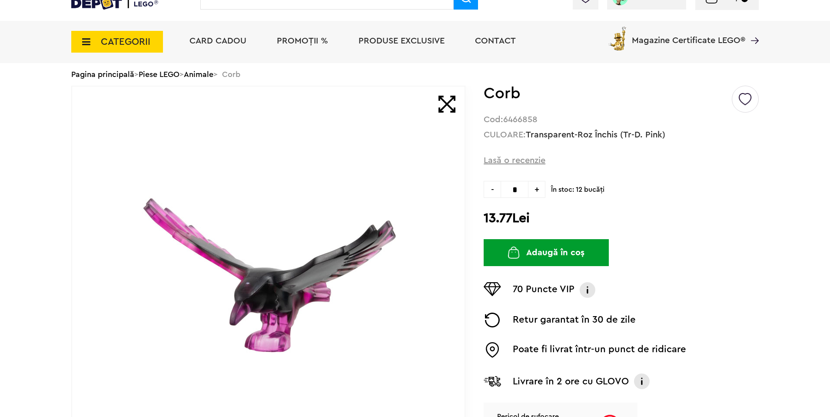
scroll to position [104, 0]
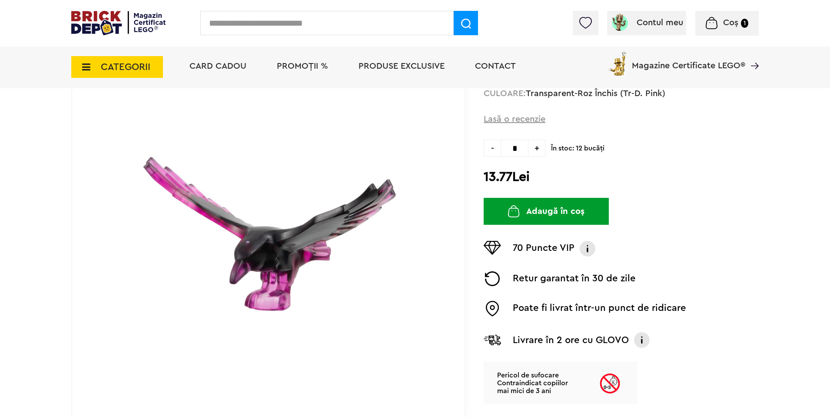
click at [250, 265] on img at bounding box center [268, 231] width 261 height 195
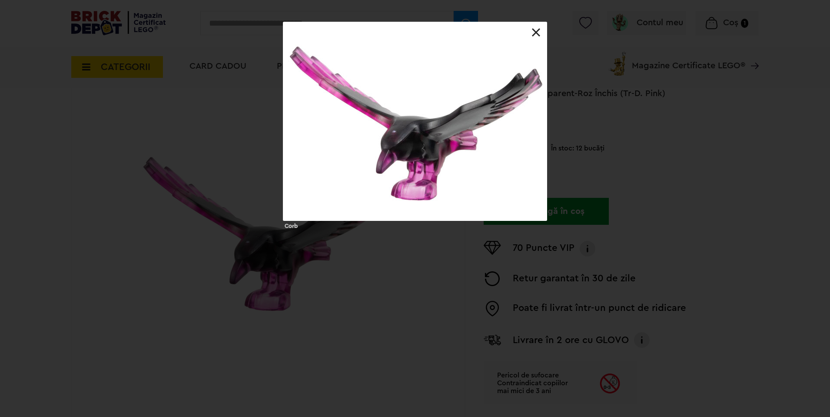
click at [492, 153] on div at bounding box center [415, 121] width 264 height 199
click at [540, 22] on div at bounding box center [415, 22] width 264 height 0
click at [536, 29] on link at bounding box center [536, 32] width 9 height 9
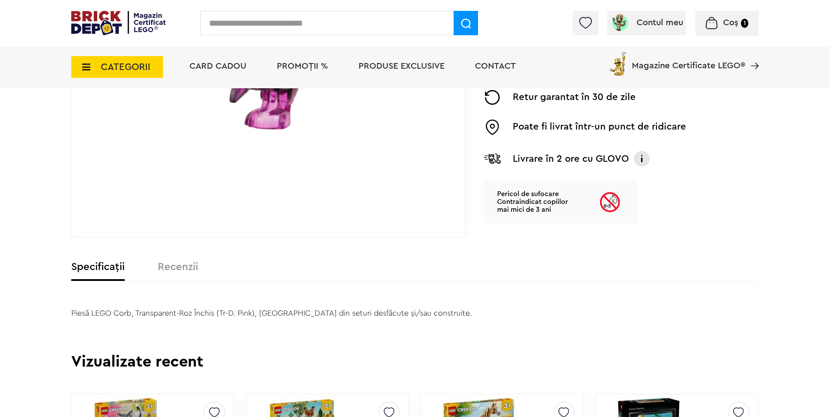
scroll to position [313, 0]
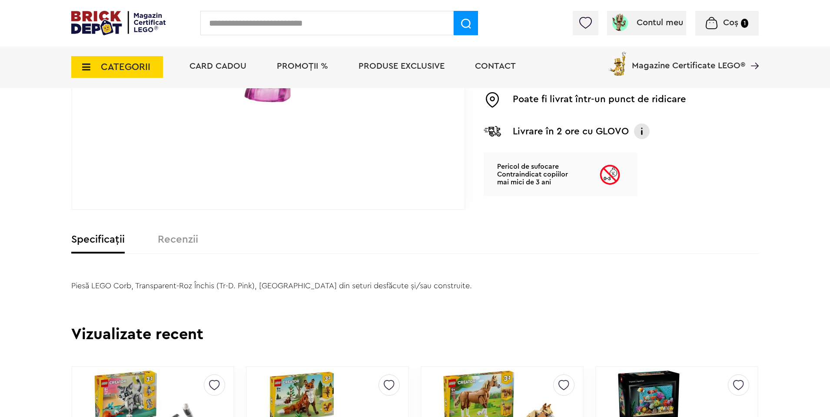
click at [644, 130] on img at bounding box center [641, 130] width 17 height 17
click at [645, 119] on link "Află mai multe detalii" at bounding box center [624, 117] width 78 height 8
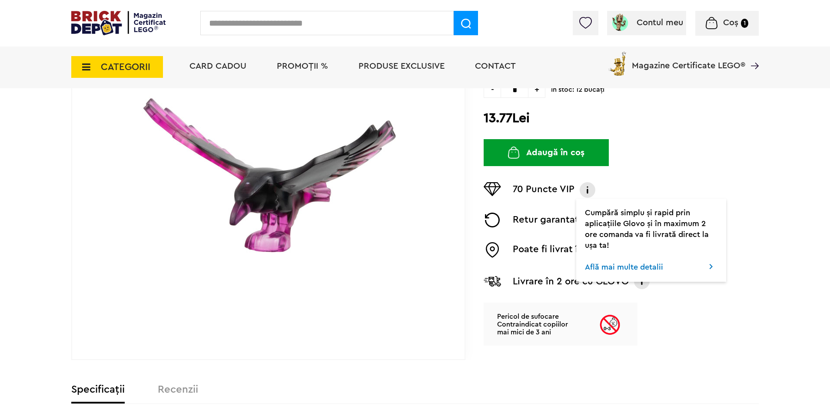
scroll to position [104, 0]
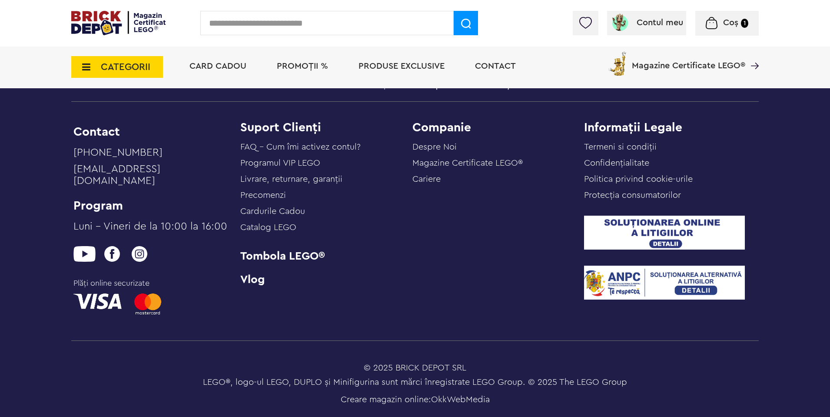
scroll to position [1620, 0]
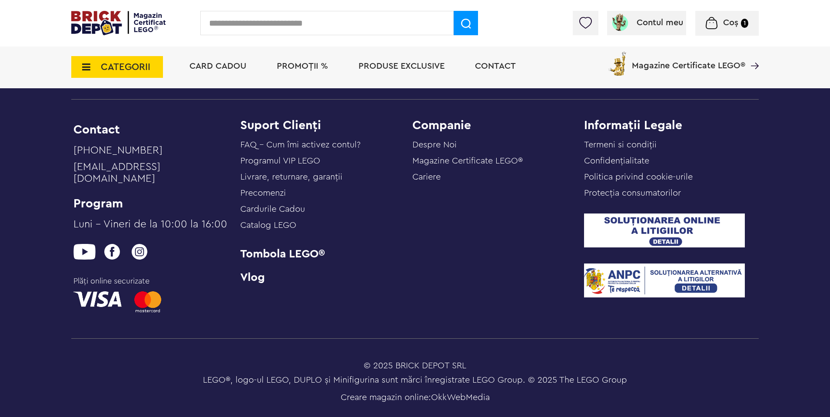
click at [273, 181] on link "Livrare, returnare, garanţii" at bounding box center [291, 176] width 102 height 9
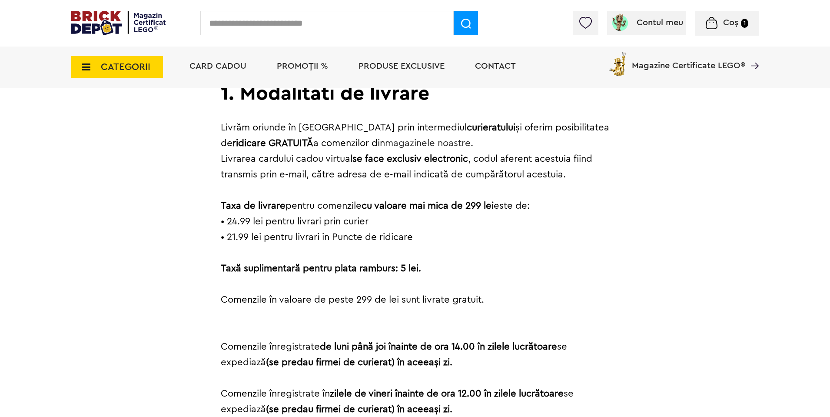
scroll to position [261, 0]
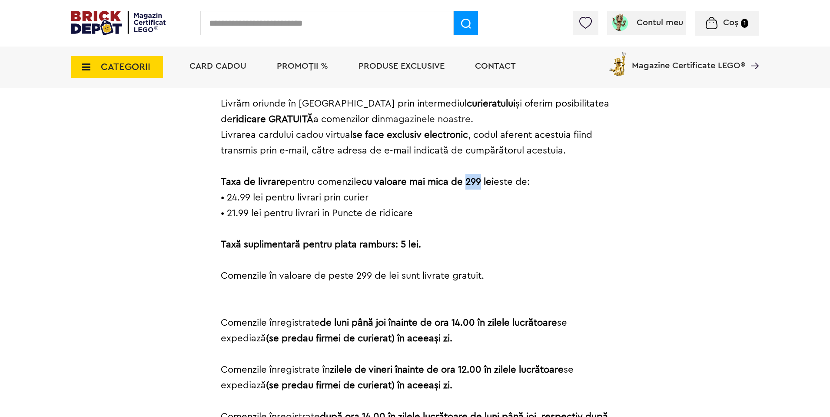
drag, startPoint x: 470, startPoint y: 179, endPoint x: 487, endPoint y: 178, distance: 17.5
click at [486, 179] on strong "cu valoare mai mica de 299 lei" at bounding box center [427, 182] width 132 height 10
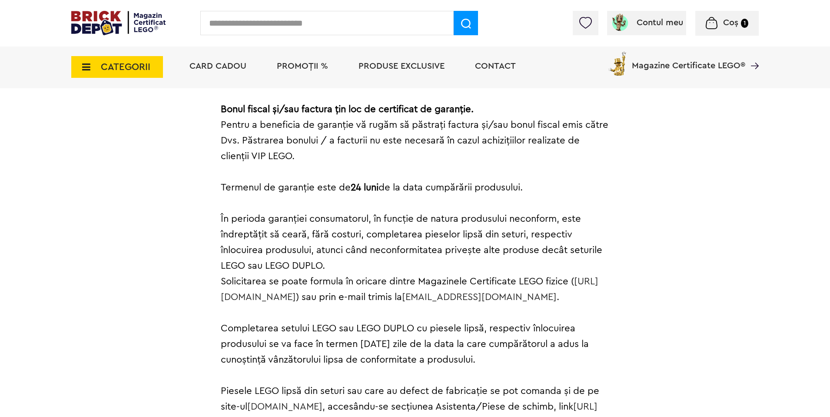
scroll to position [3388, 0]
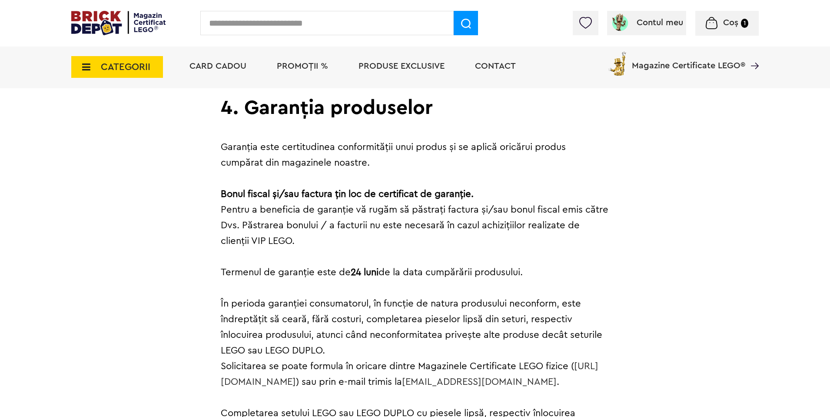
click at [136, 60] on span "CATEGORII" at bounding box center [117, 67] width 92 height 22
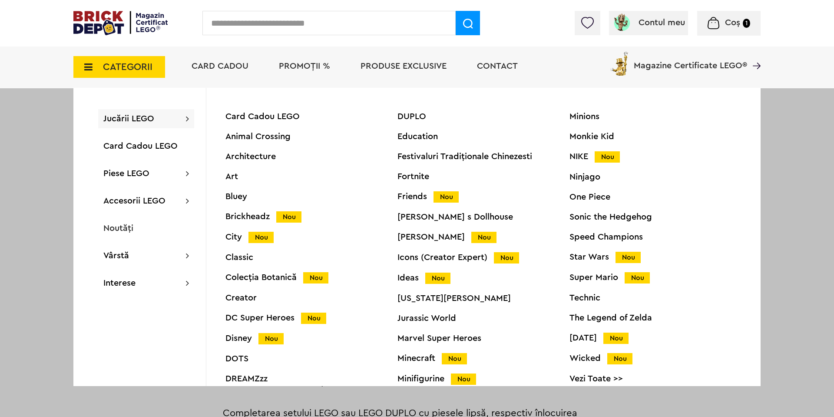
click at [447, 240] on div "Harry Potter Nou" at bounding box center [483, 236] width 172 height 9
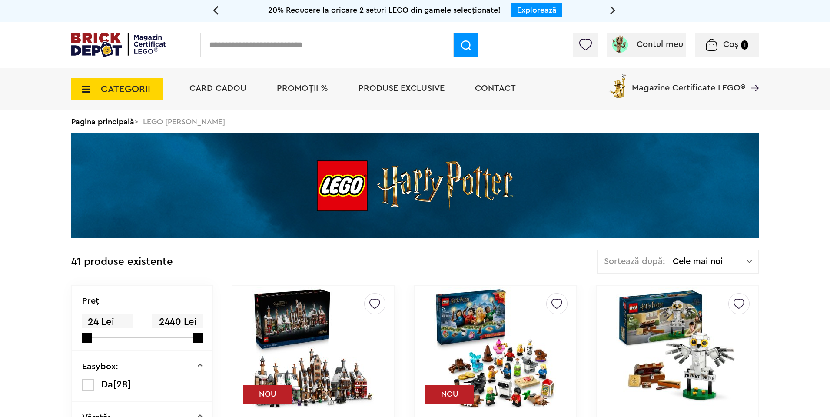
click at [702, 264] on span "Cele mai noi" at bounding box center [709, 261] width 74 height 9
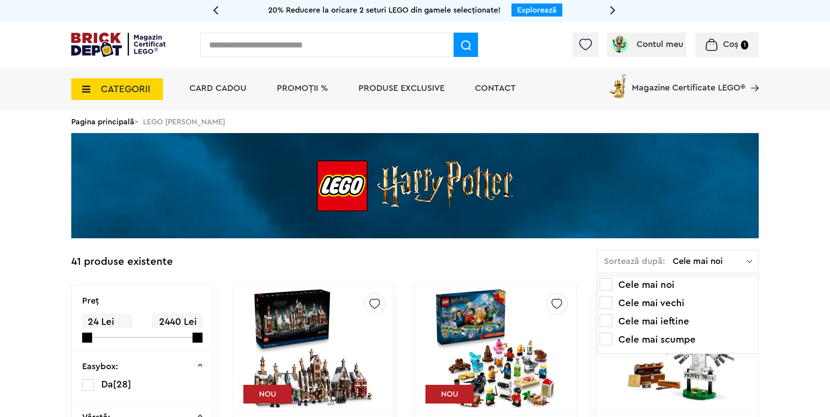
click at [673, 323] on li "Cele mai ieftine" at bounding box center [677, 321] width 156 height 14
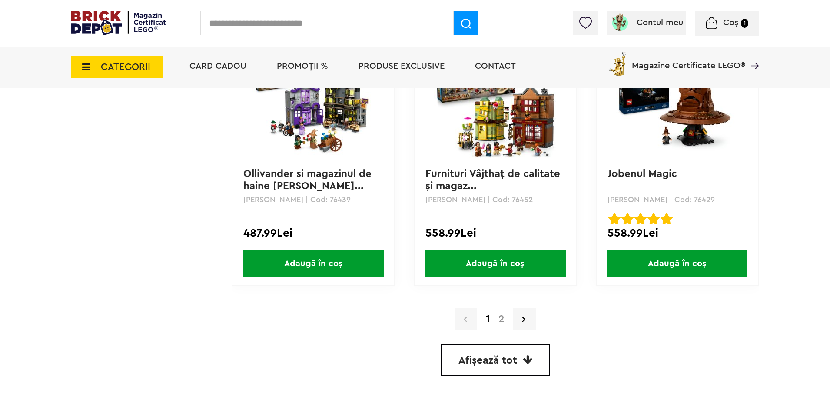
scroll to position [2450, 0]
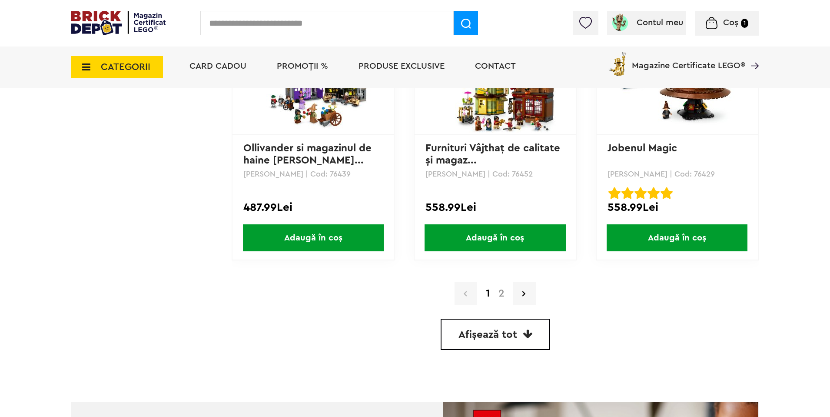
click at [502, 291] on link "2" at bounding box center [501, 293] width 15 height 10
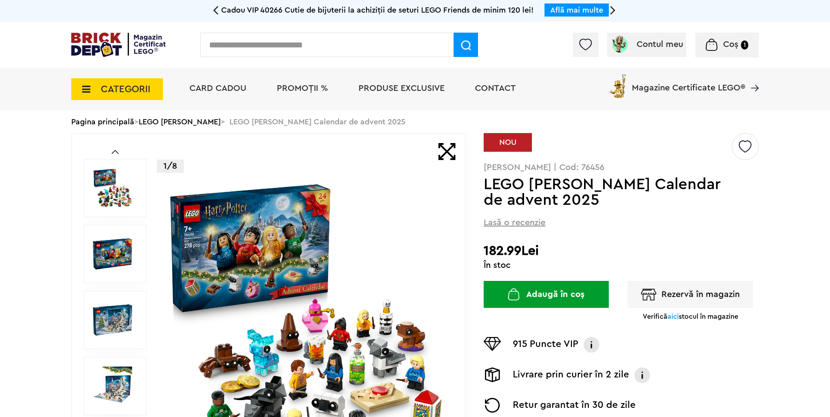
click at [345, 371] on img at bounding box center [306, 320] width 280 height 280
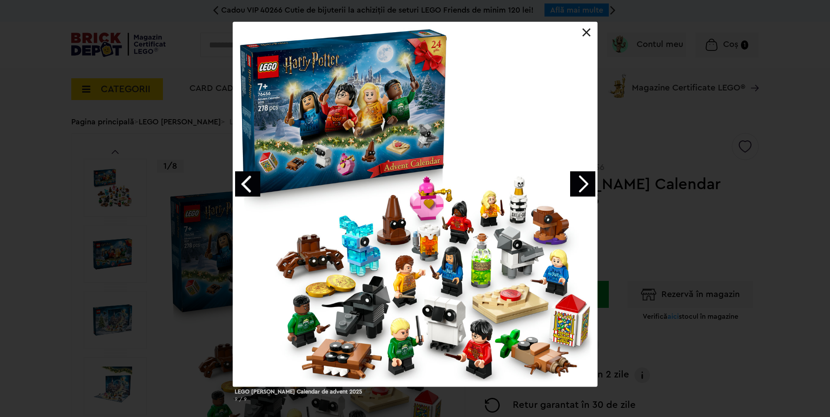
click at [586, 189] on link "Next image" at bounding box center [582, 183] width 25 height 25
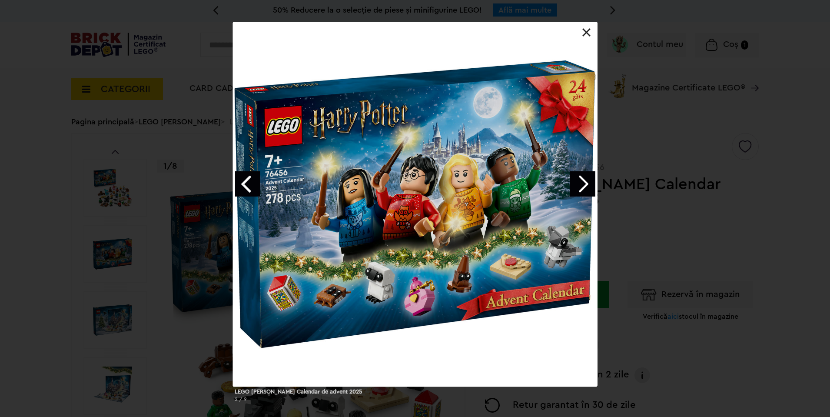
click at [588, 35] on link at bounding box center [586, 32] width 9 height 9
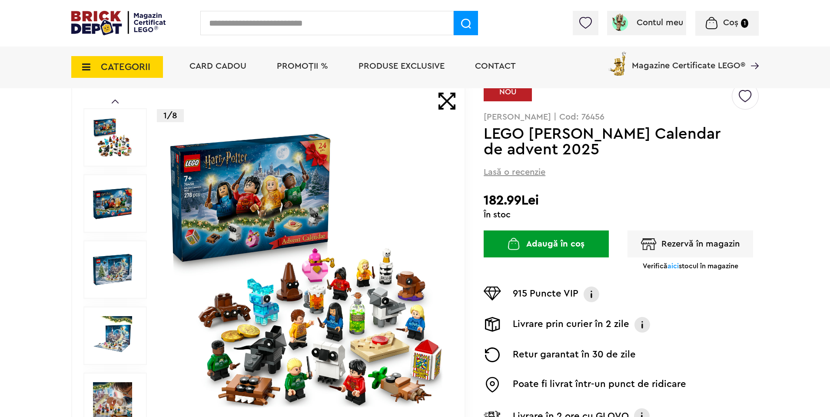
scroll to position [208, 0]
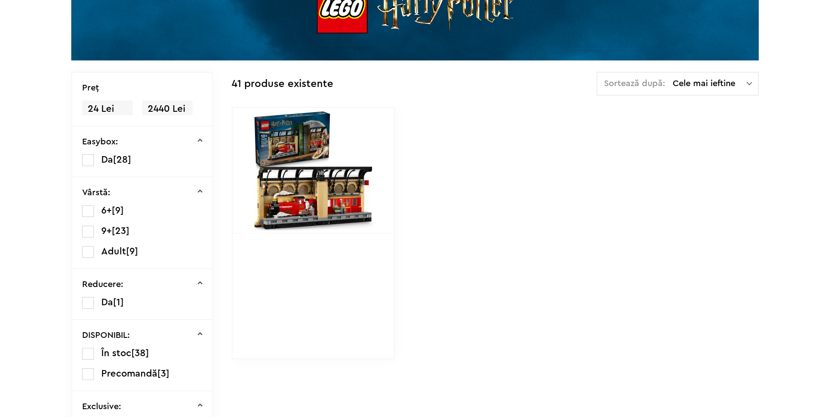
scroll to position [156, 0]
